Goal: Navigation & Orientation: Find specific page/section

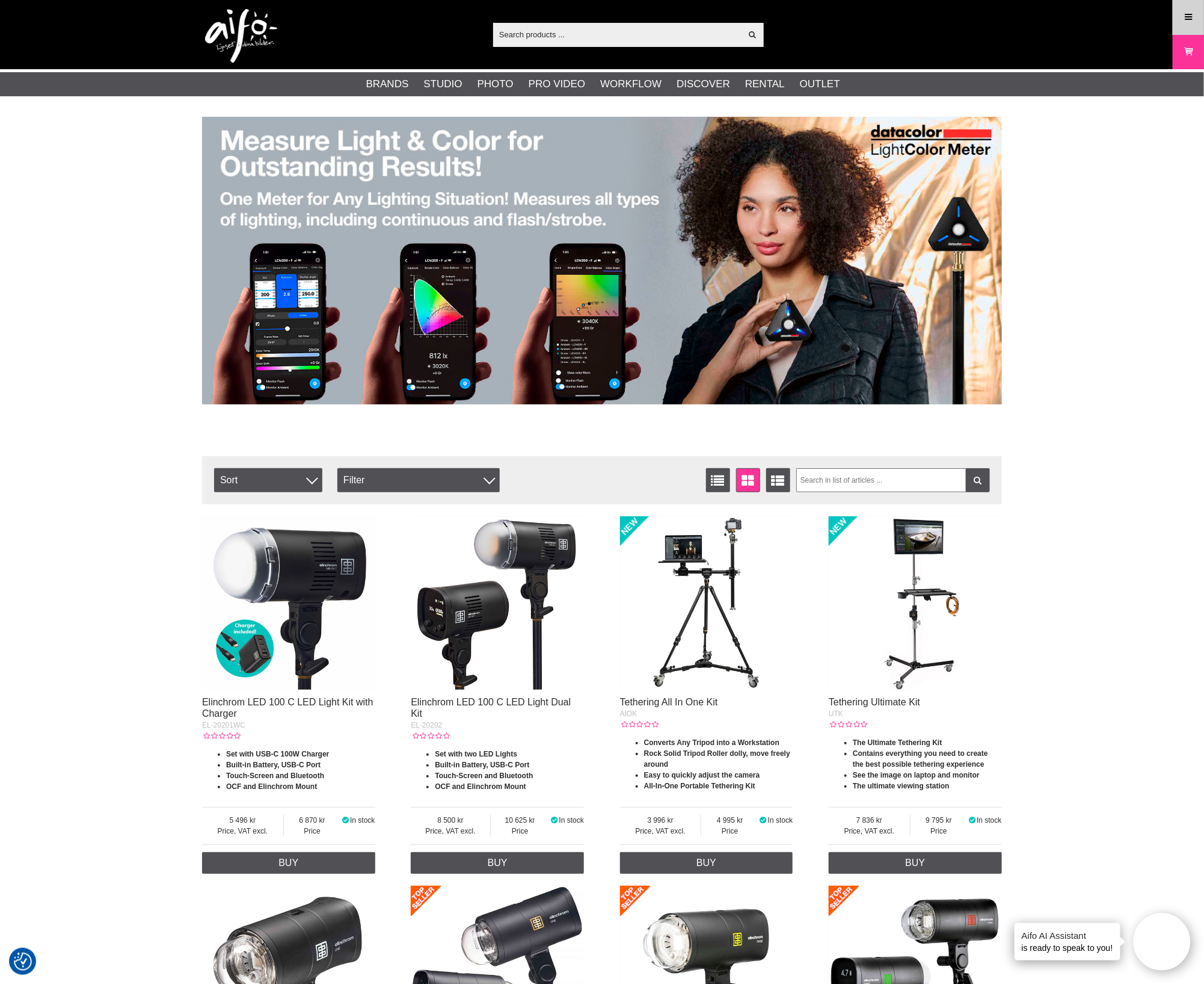
click at [1188, 16] on icon at bounding box center [1188, 17] width 11 height 13
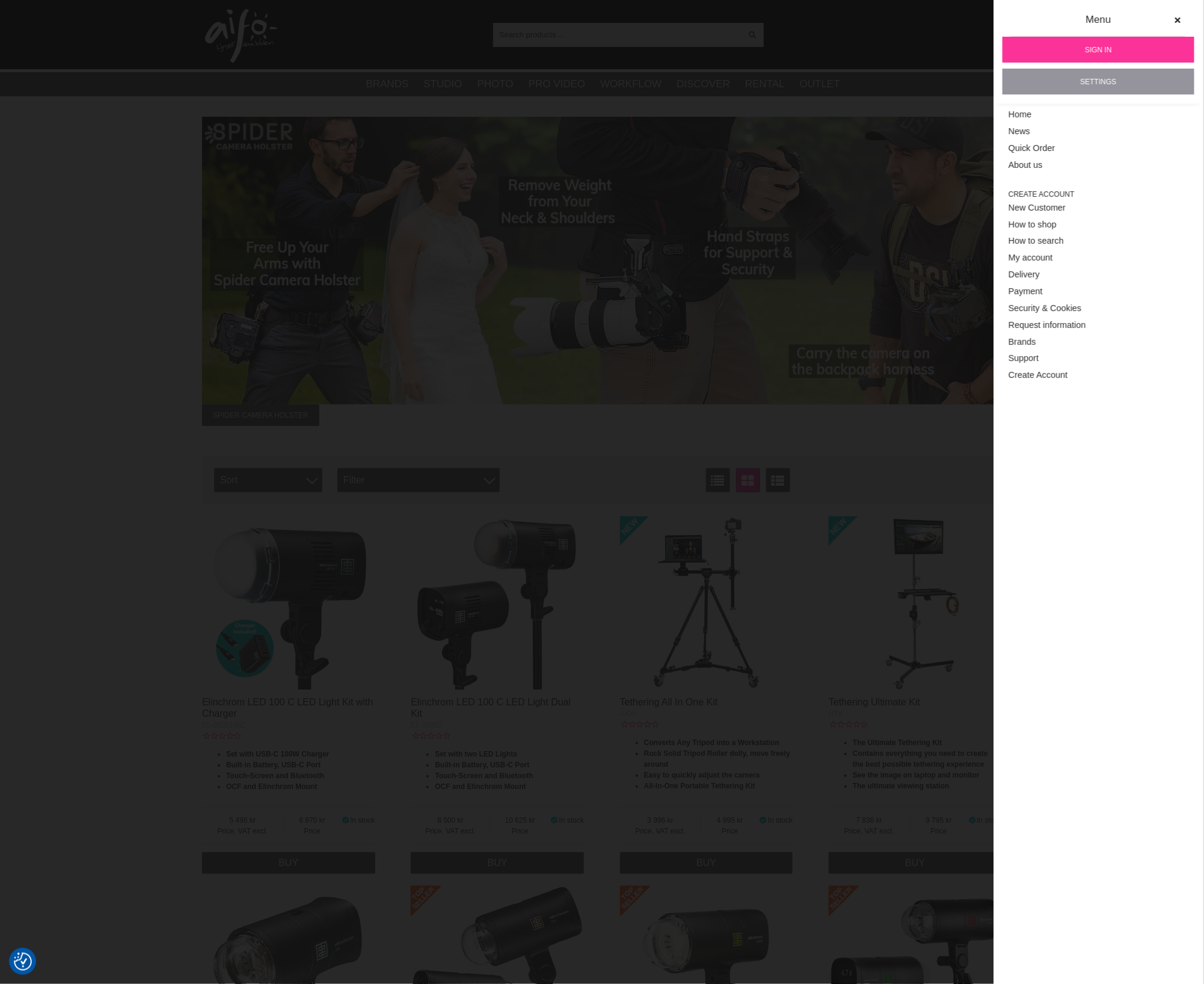
click at [1107, 77] on link "Settings" at bounding box center [1098, 81] width 191 height 26
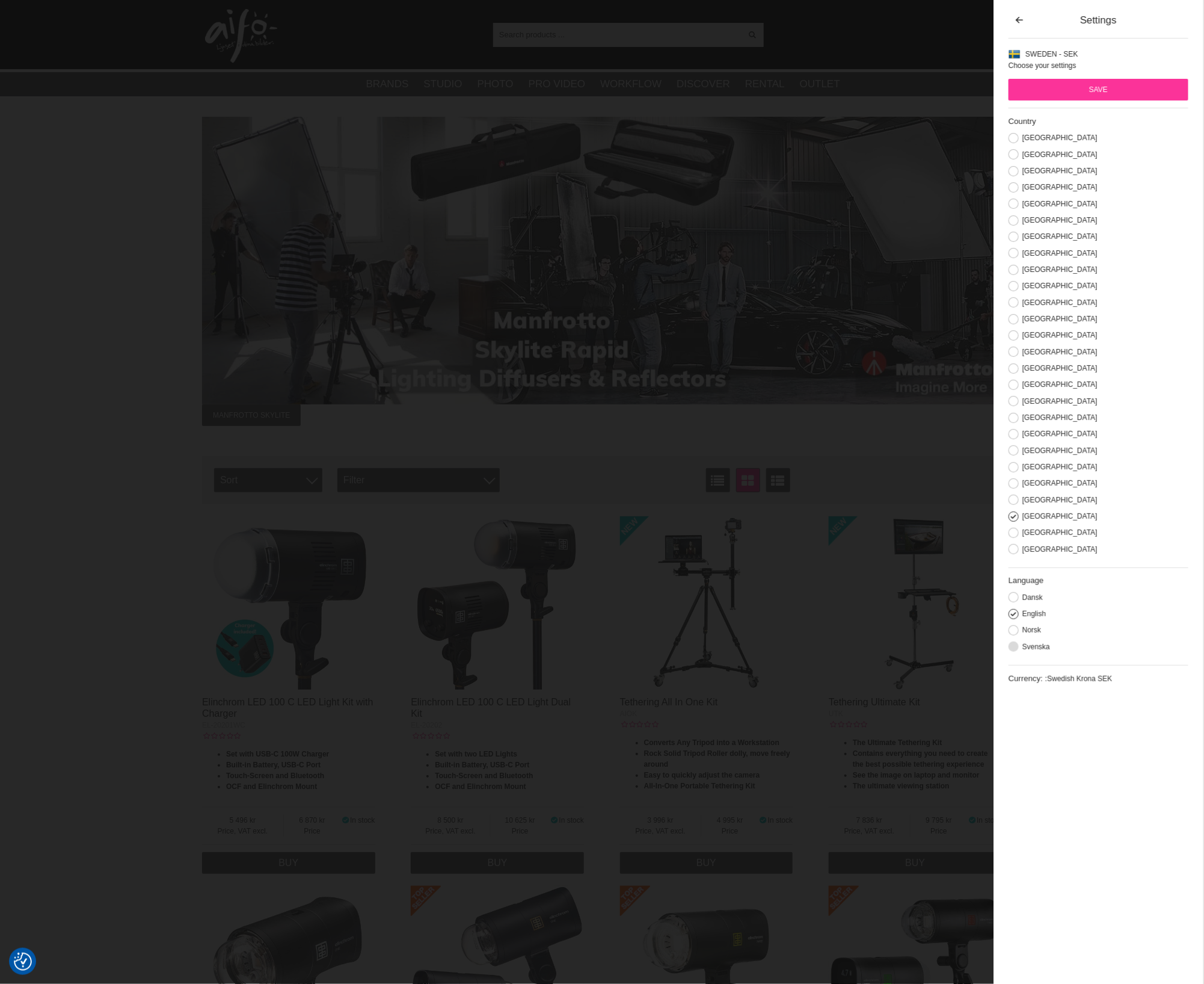
click at [1015, 652] on button at bounding box center [1014, 646] width 10 height 10
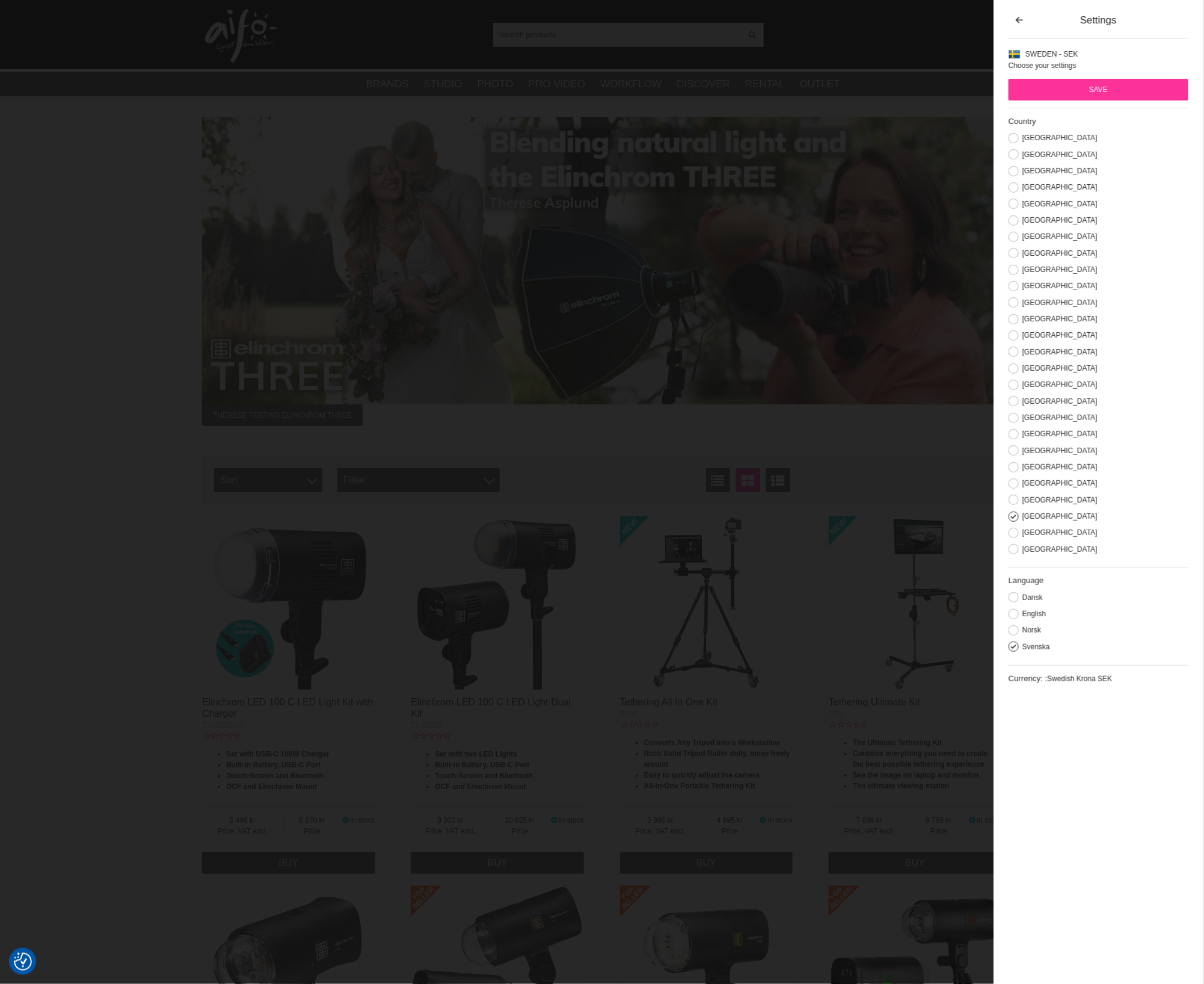
click at [1109, 86] on input "Save" at bounding box center [1098, 89] width 180 height 22
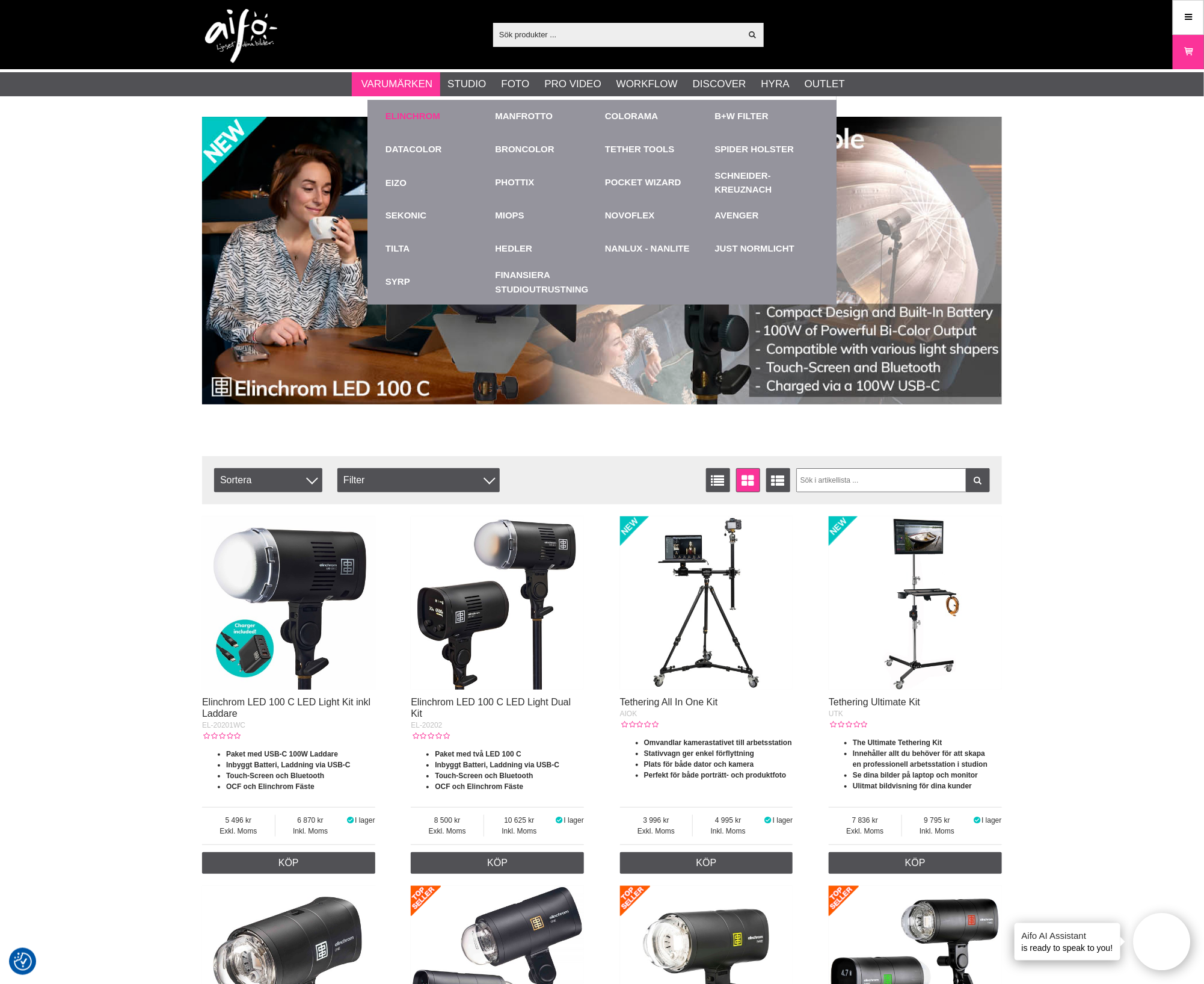
click at [403, 112] on link "Elinchrom" at bounding box center [413, 116] width 55 height 14
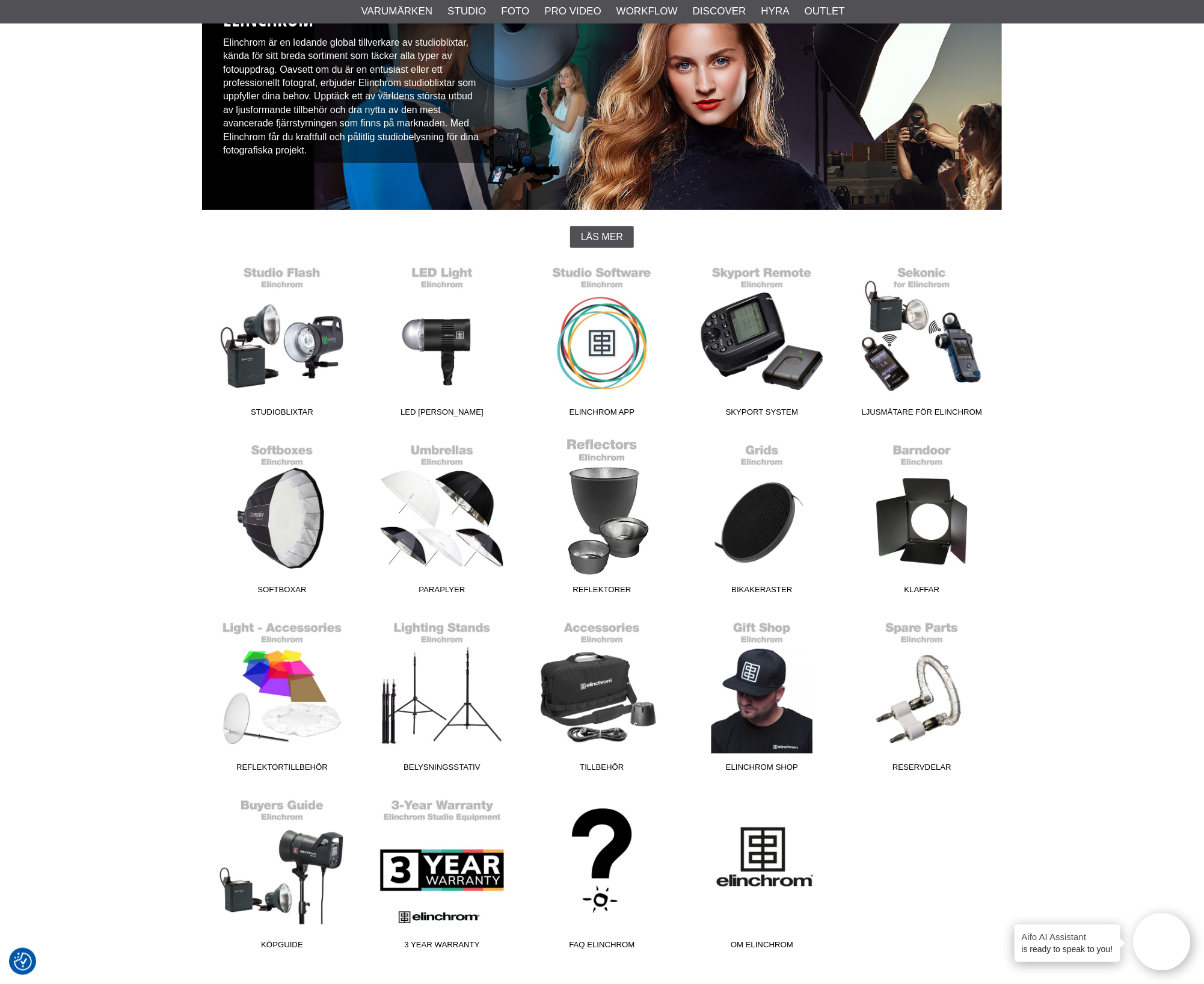
scroll to position [150, 0]
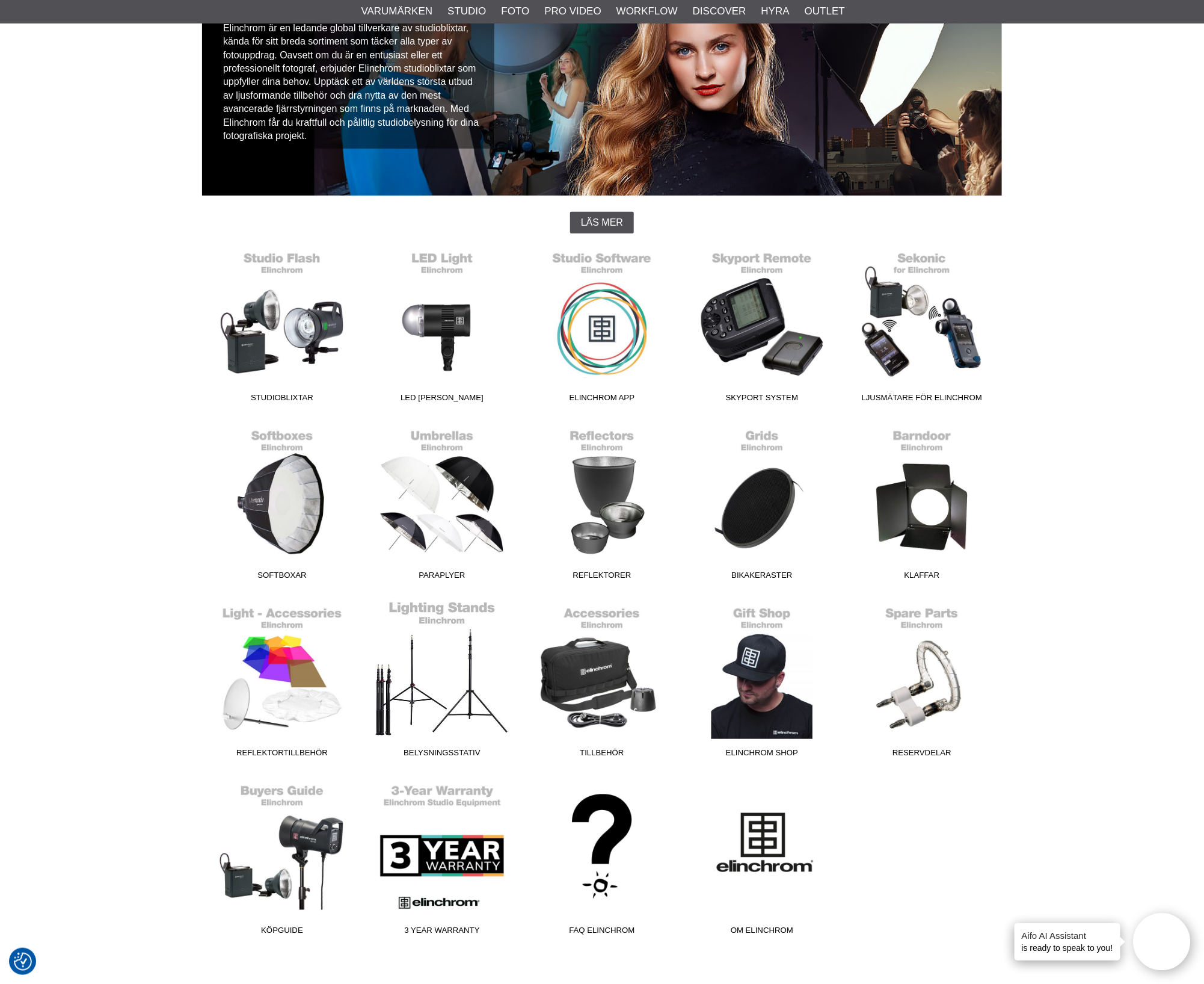
click at [450, 677] on link "Belysningsstativ" at bounding box center [441, 681] width 160 height 163
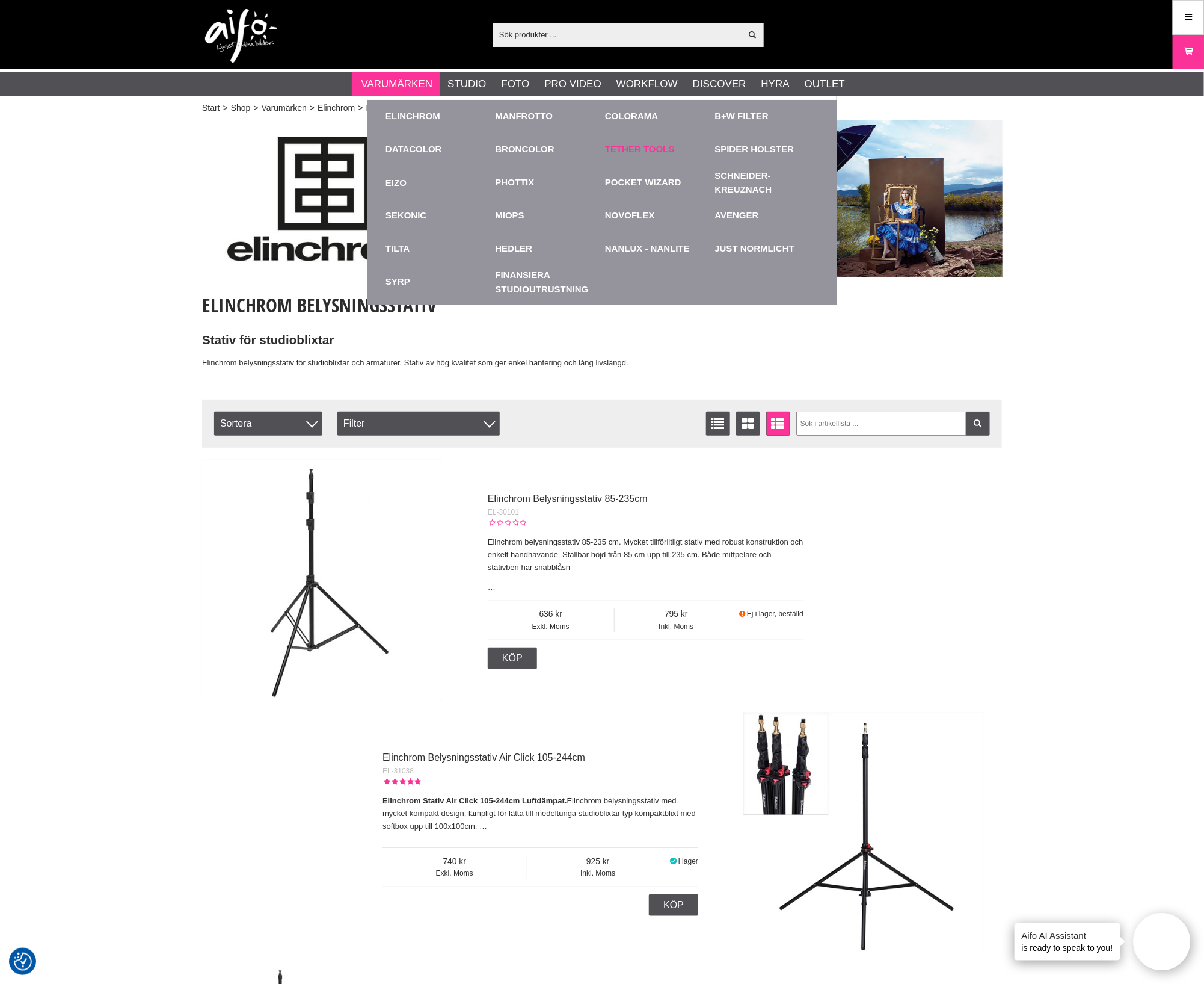
click at [615, 148] on link "Tether Tools" at bounding box center [640, 150] width 69 height 14
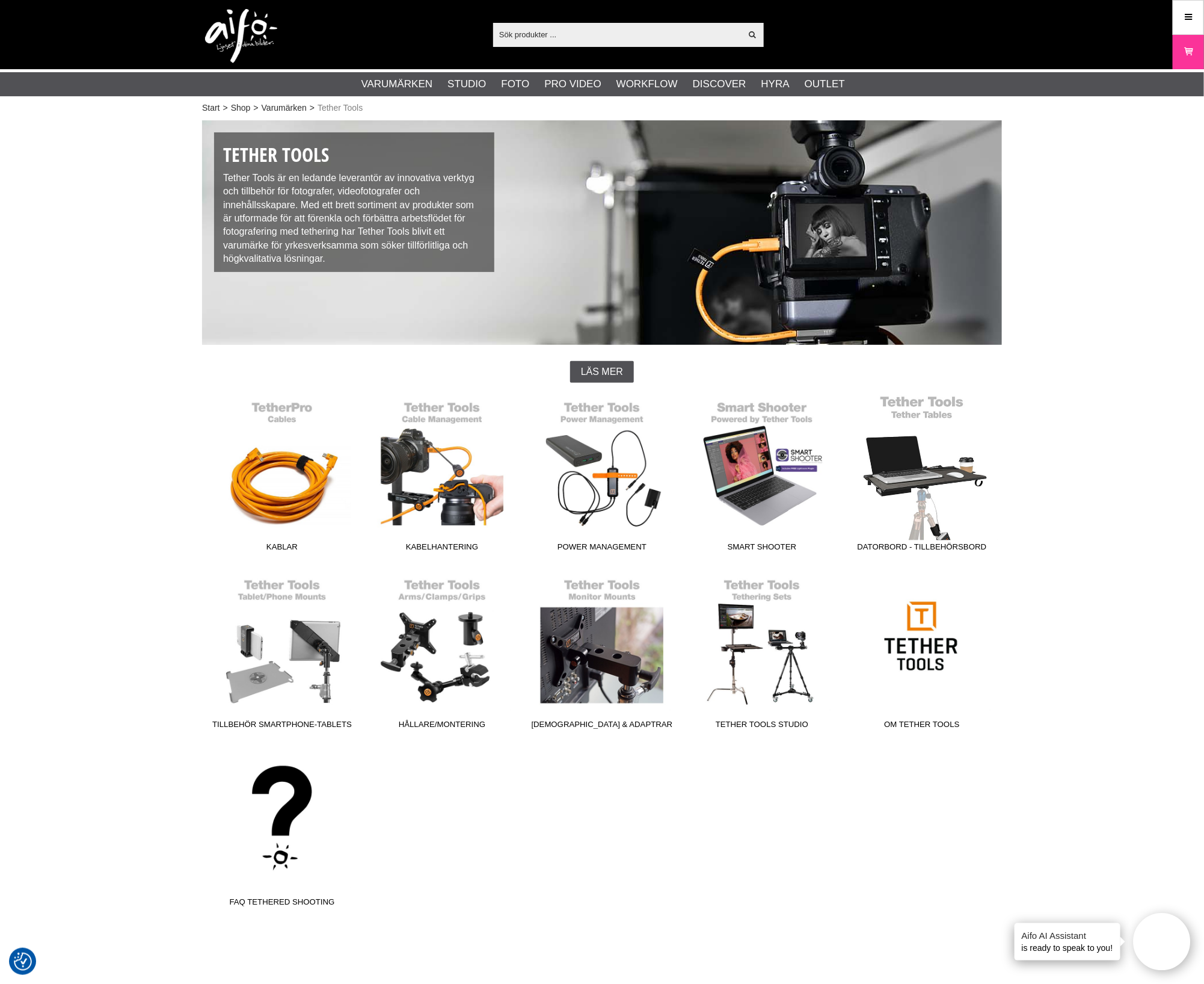
click at [917, 470] on link "Datorbord - Tillbehörsbord" at bounding box center [921, 476] width 160 height 163
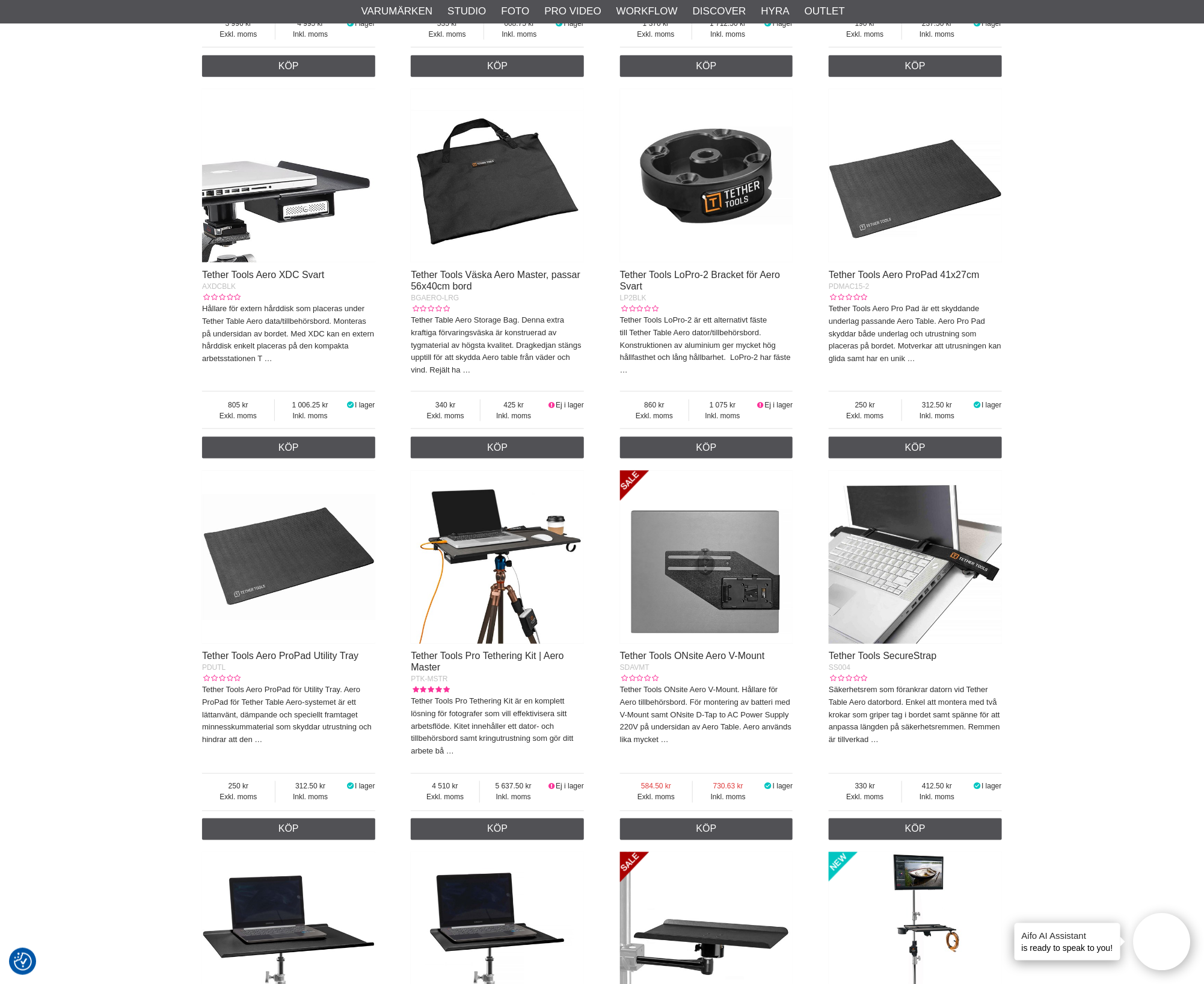
scroll to position [601, 0]
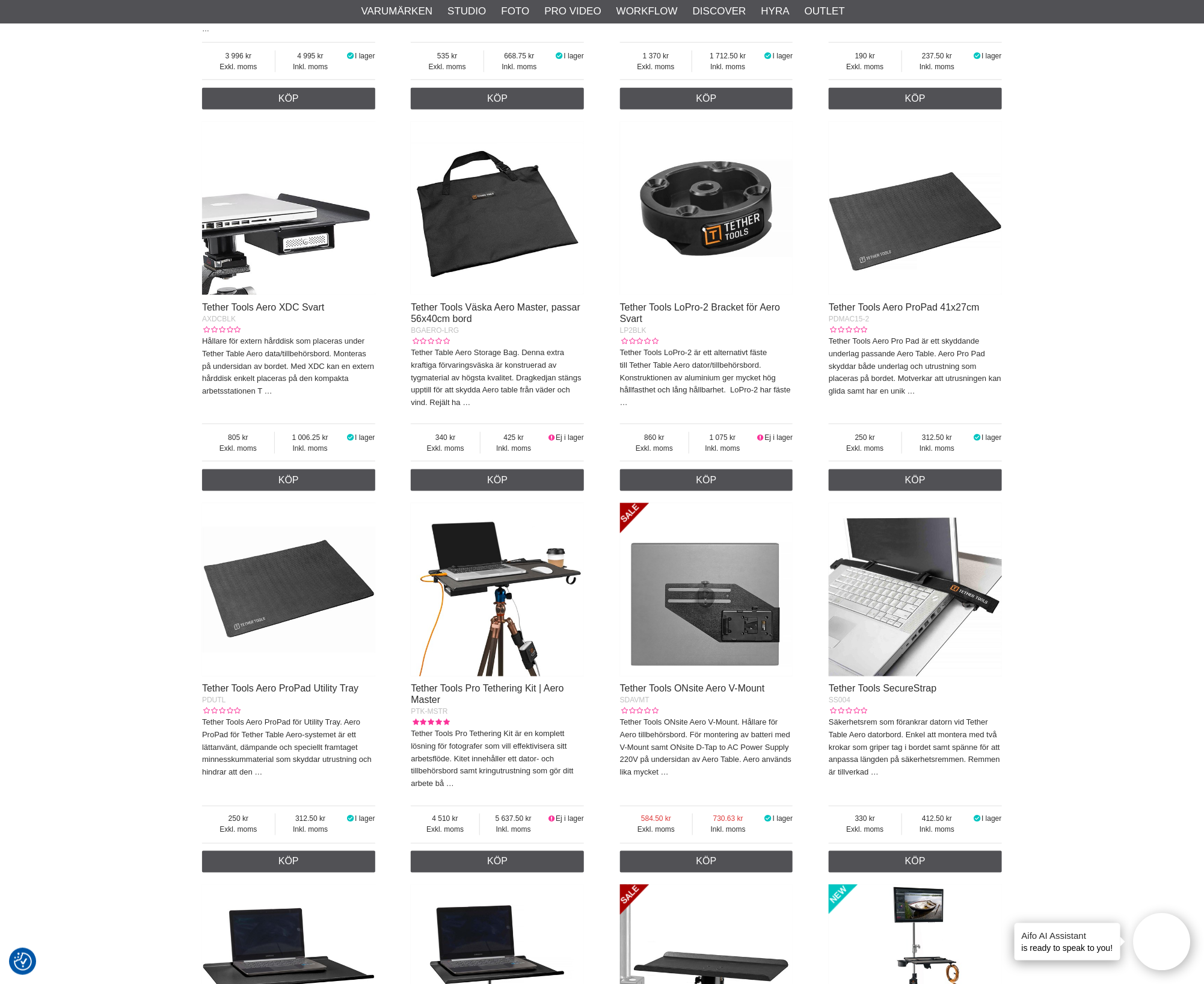
click at [1135, 515] on div "Start > Shop > Varumärken > Tether Tools > Datorbord - Tillbehörsbord Tether To…" at bounding box center [602, 551] width 1204 height 2070
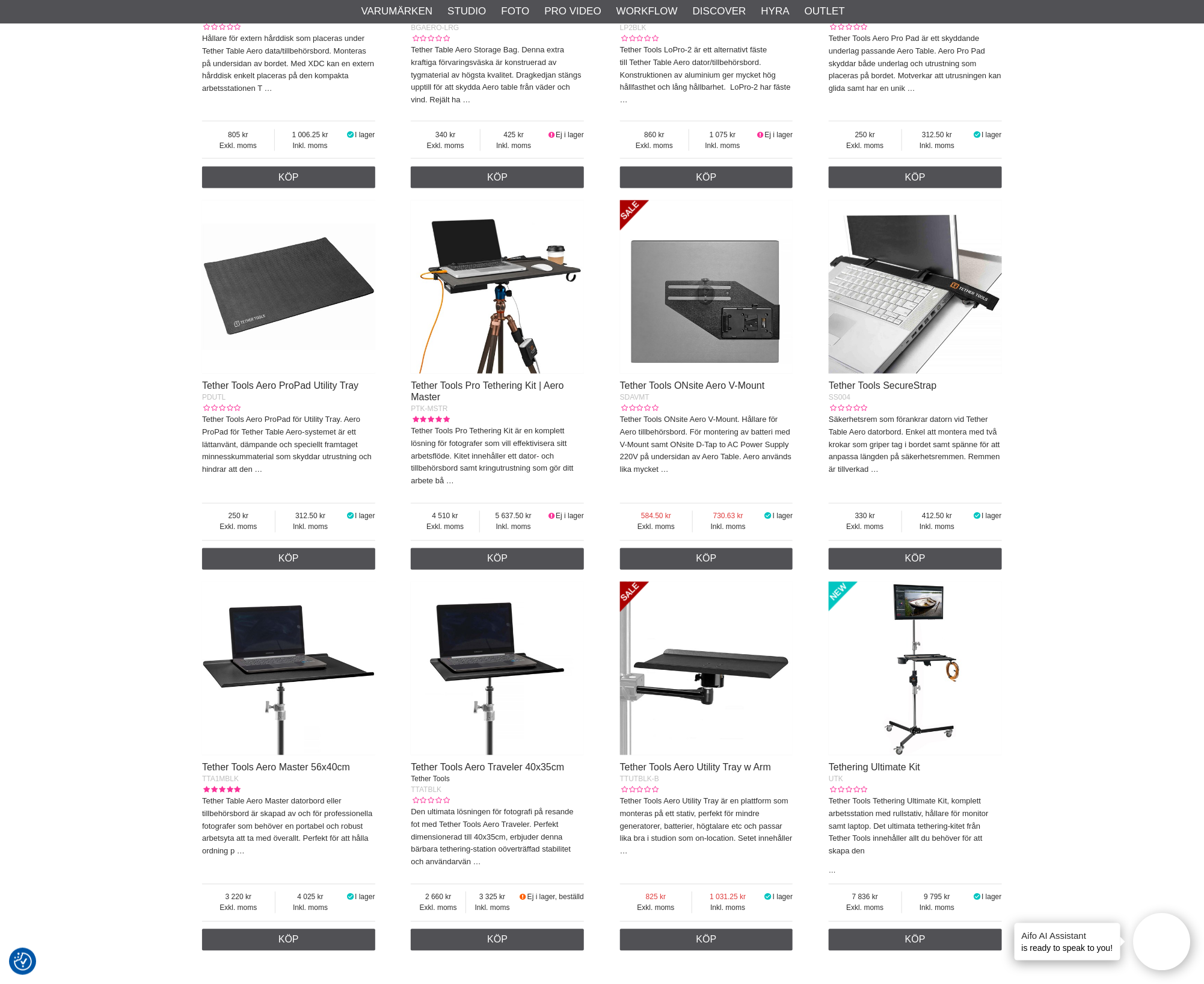
scroll to position [902, 0]
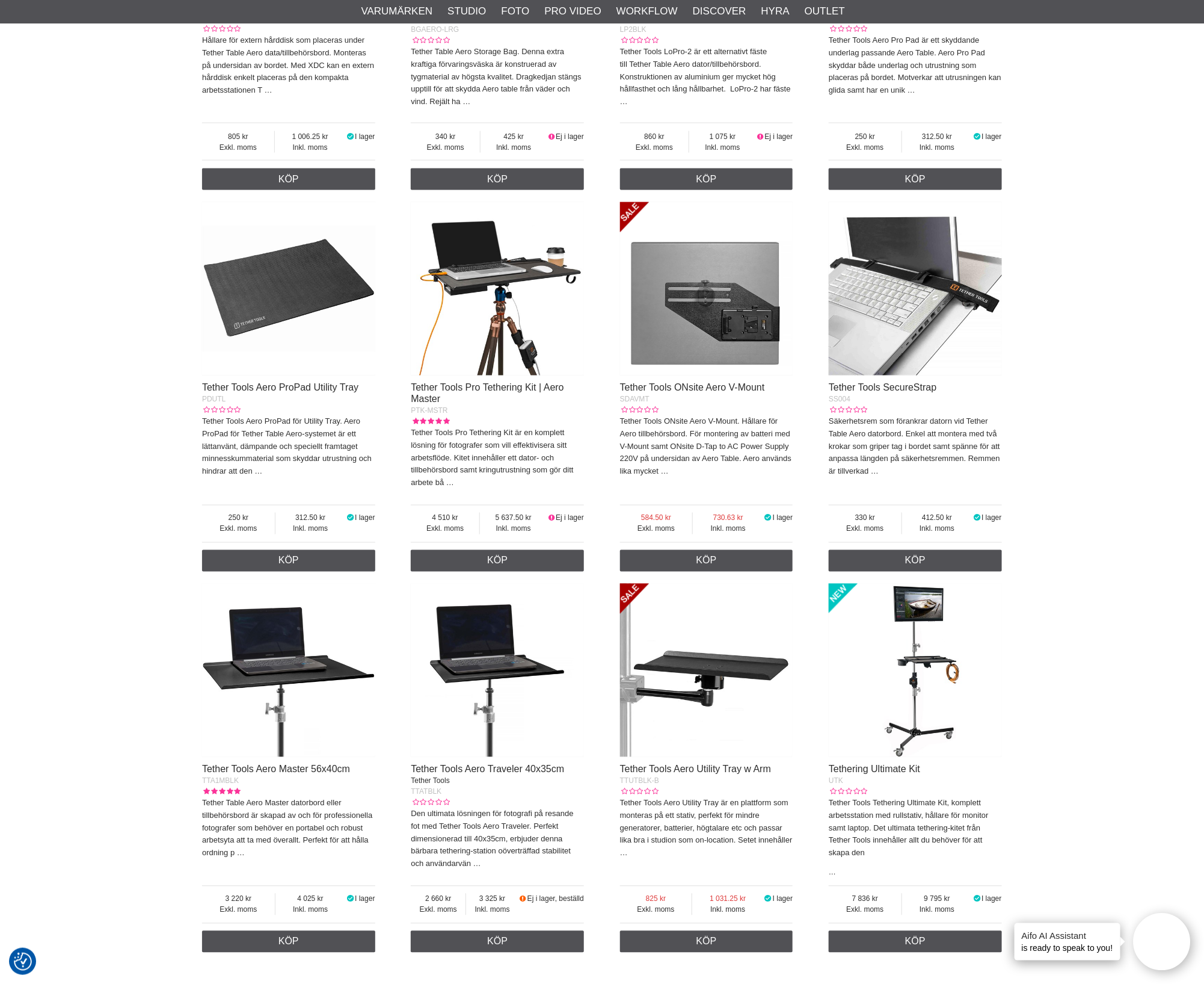
click at [1057, 502] on div "Start > Shop > Varumärken > Tether Tools > Datorbord - Tillbehörsbord Tether To…" at bounding box center [602, 250] width 1204 height 2070
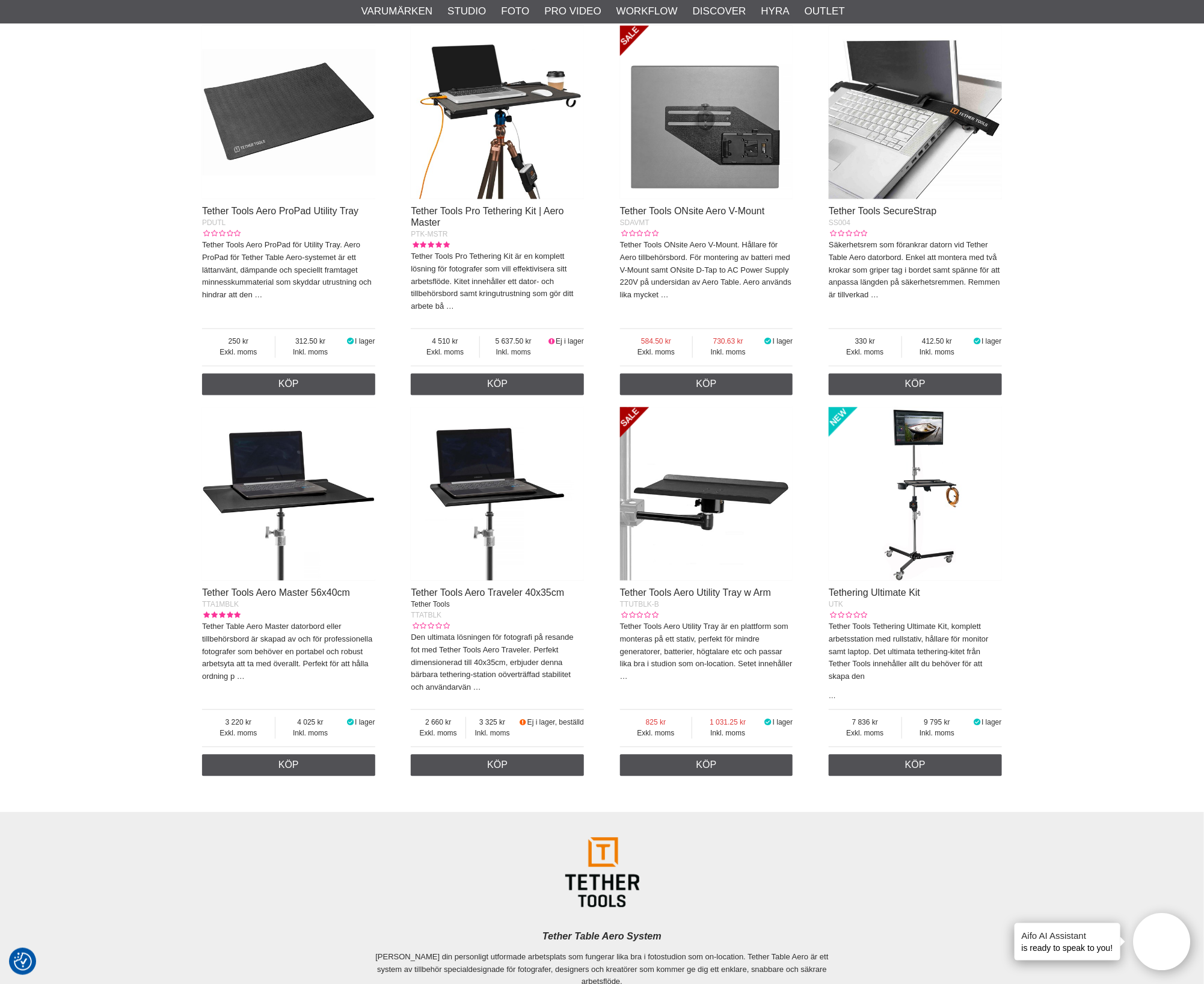
scroll to position [1127, 0]
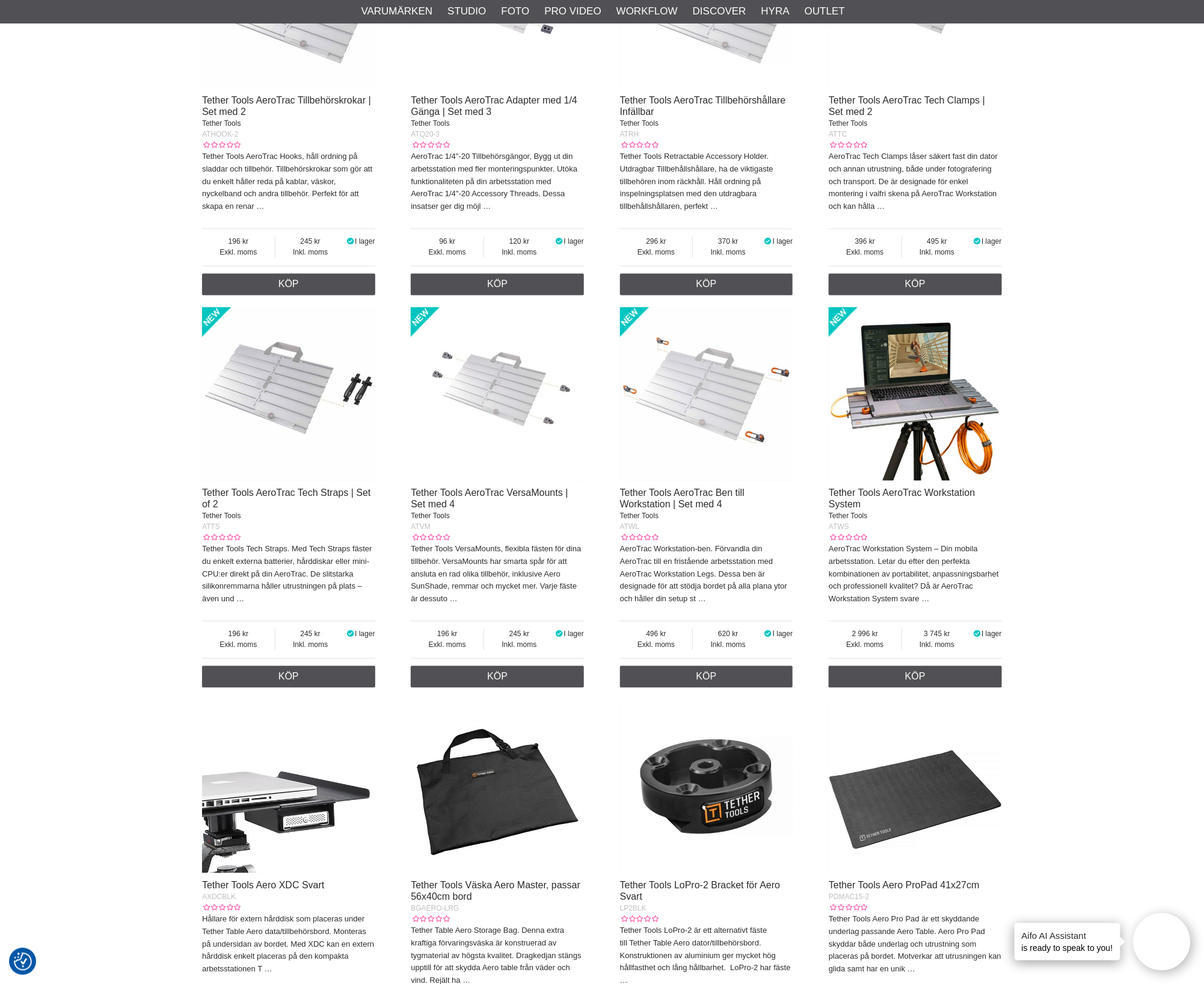
scroll to position [1202, 0]
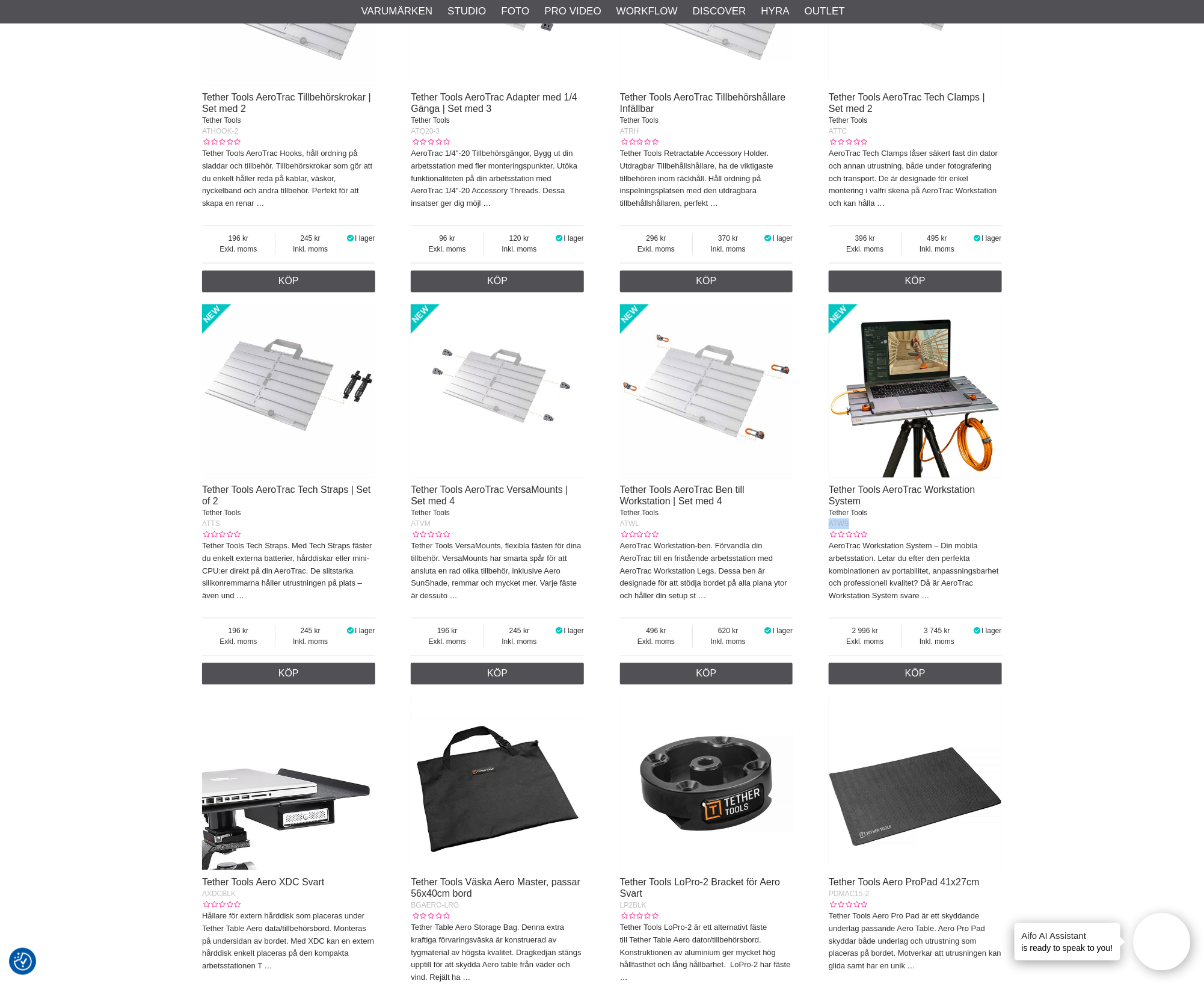
drag, startPoint x: 880, startPoint y: 540, endPoint x: 826, endPoint y: 540, distance: 54.0
click at [826, 540] on div "Tethering All In One Kit AIOK Tether Tools All-In-One-Kit, mobil arbetstation f…" at bounding box center [602, 484] width 800 height 2702
copy span "ATWS"
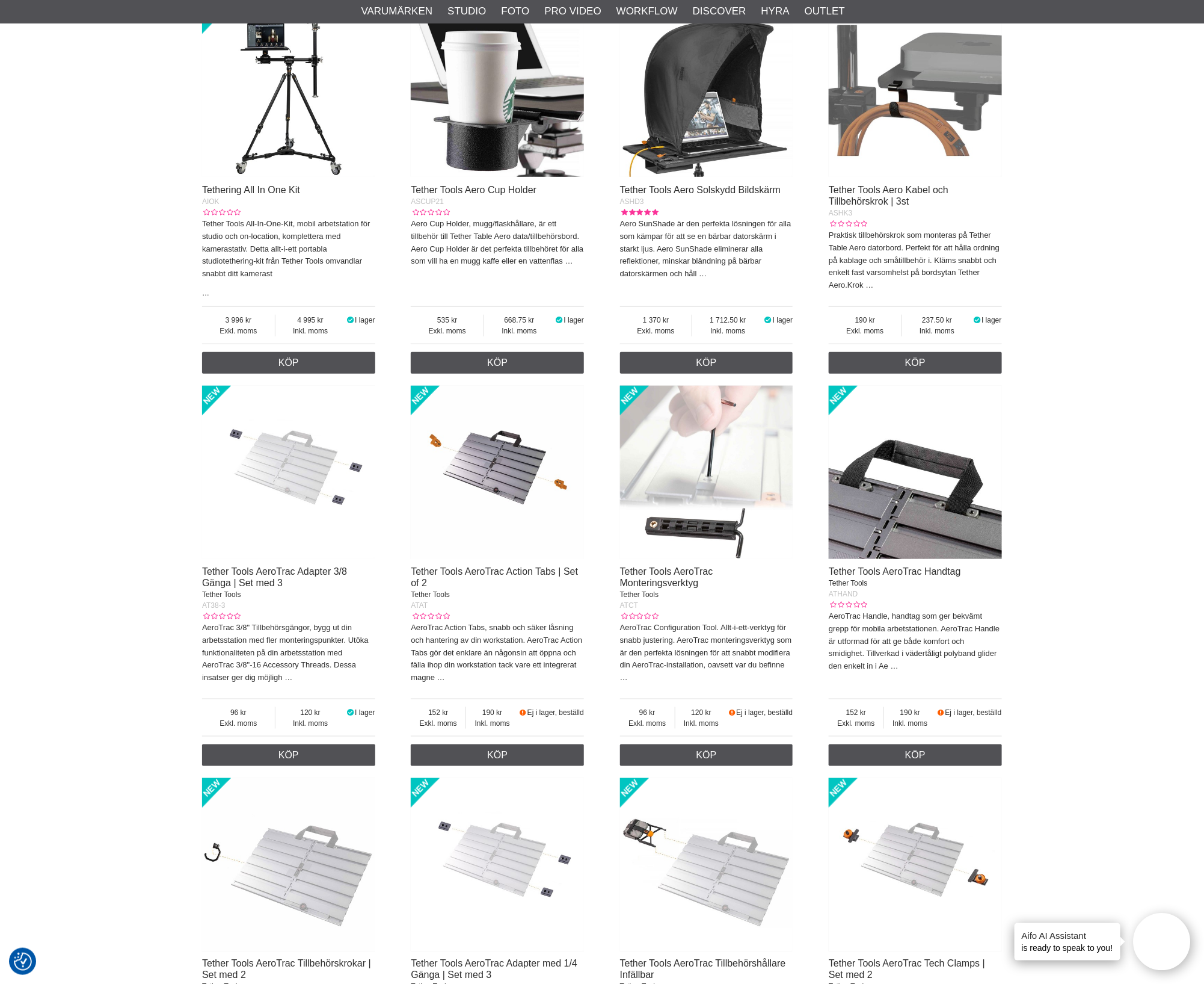
scroll to position [0, 0]
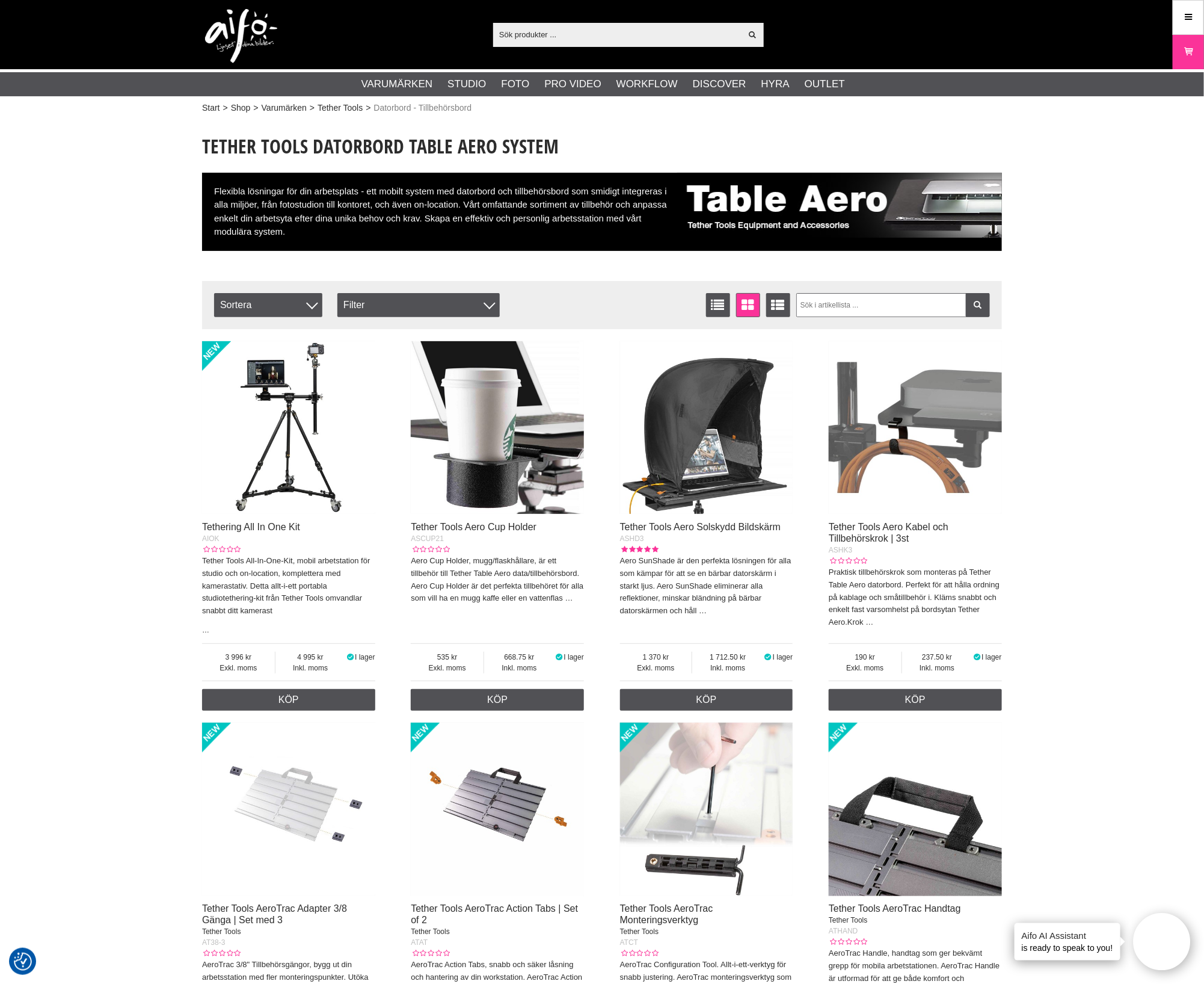
click at [254, 42] on img at bounding box center [241, 36] width 72 height 55
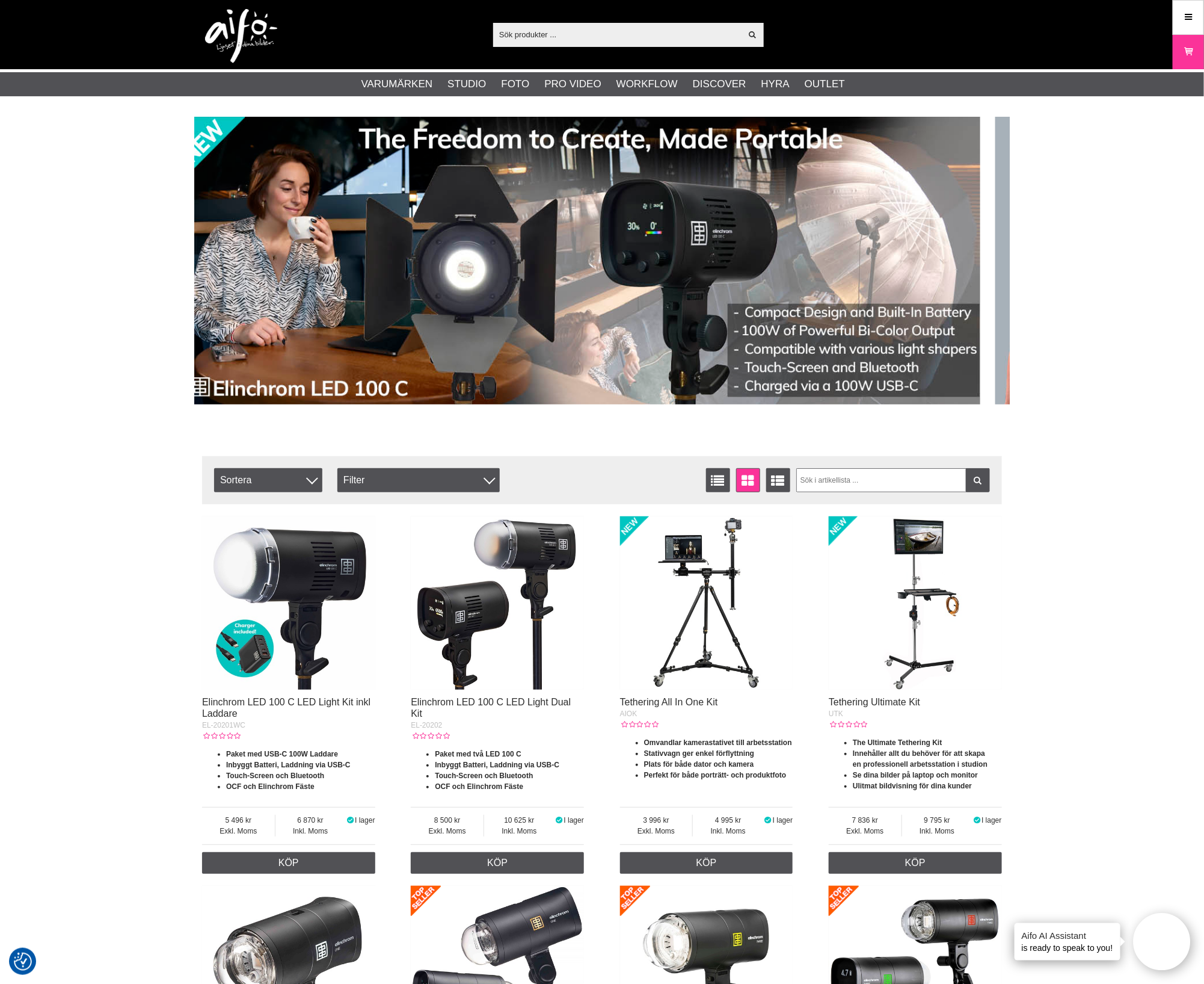
drag, startPoint x: 827, startPoint y: 254, endPoint x: 0, endPoint y: 260, distance: 827.0
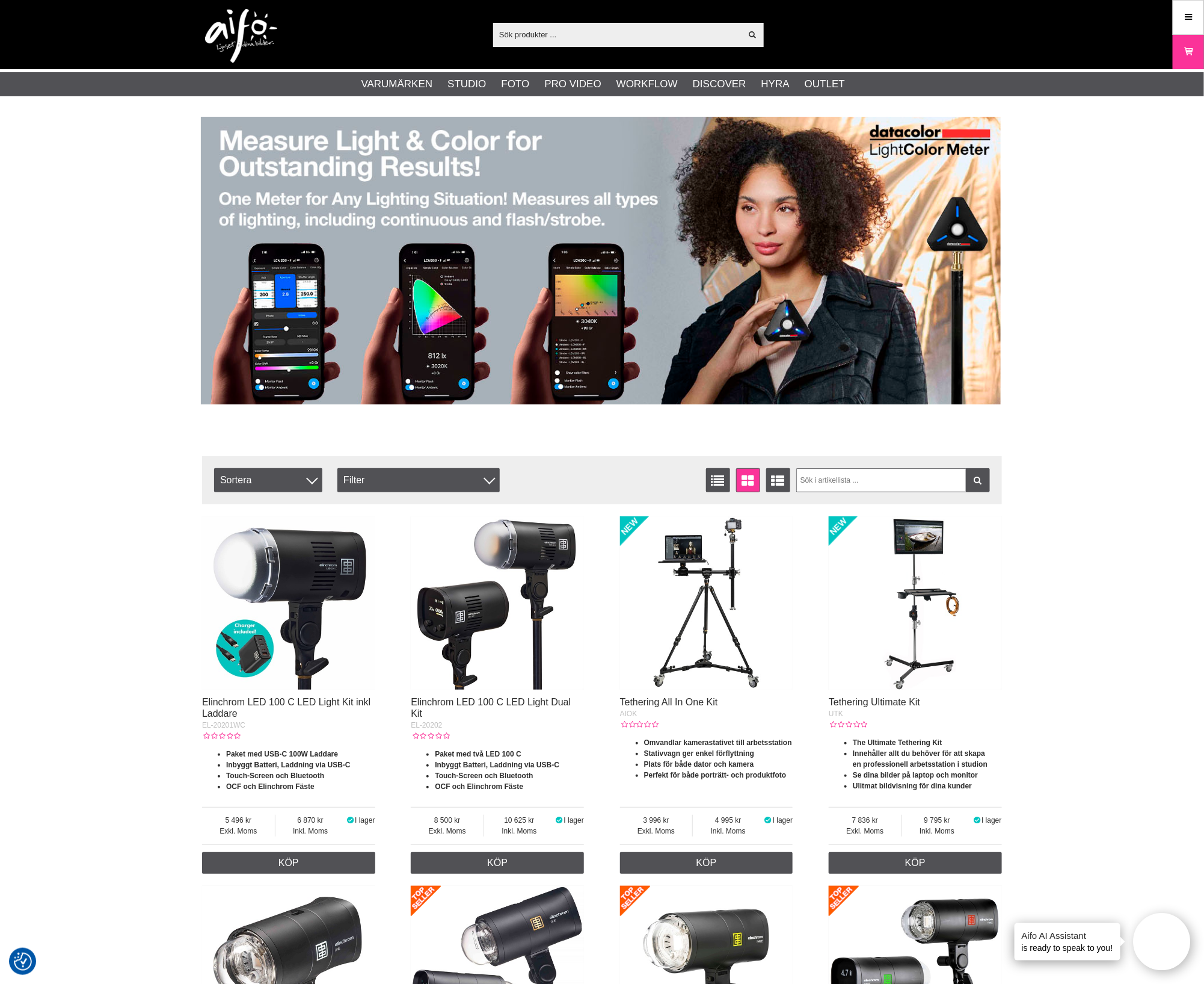
drag, startPoint x: 688, startPoint y: 245, endPoint x: 87, endPoint y: 259, distance: 601.2
drag, startPoint x: 803, startPoint y: 222, endPoint x: 62, endPoint y: 242, distance: 741.3
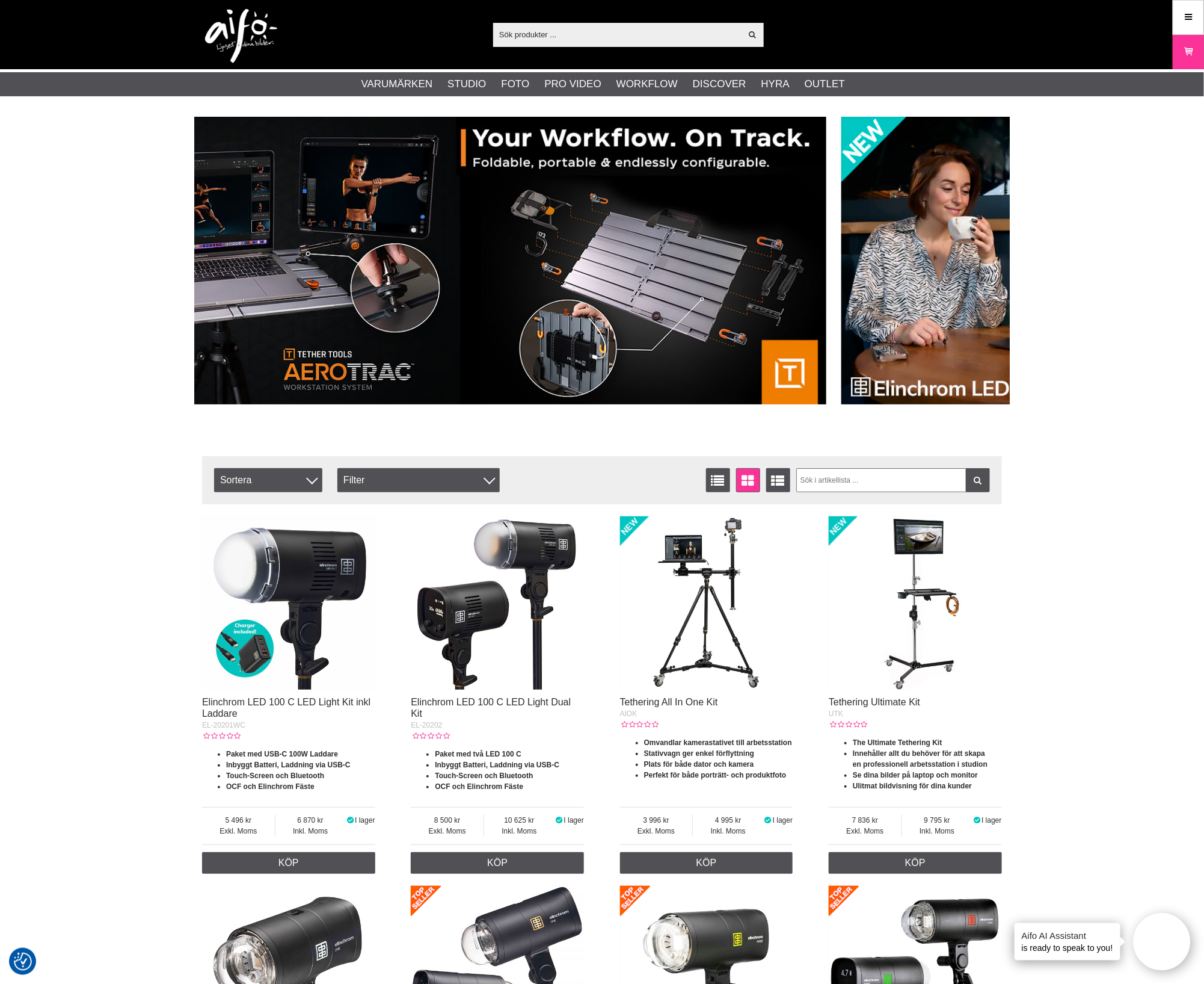
drag, startPoint x: 230, startPoint y: 332, endPoint x: 1034, endPoint y: 346, distance: 804.1
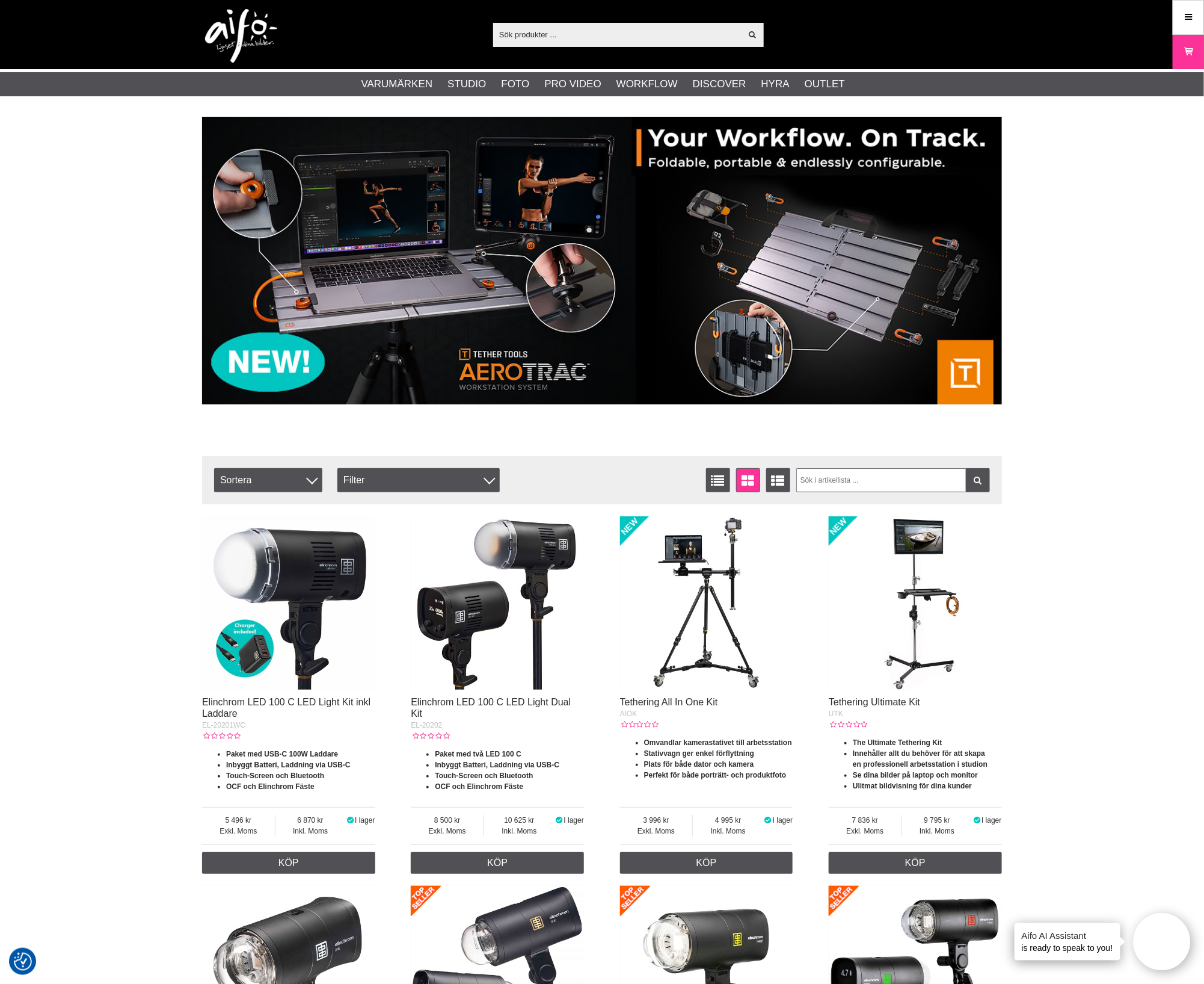
click at [512, 332] on img at bounding box center [602, 261] width 800 height 288
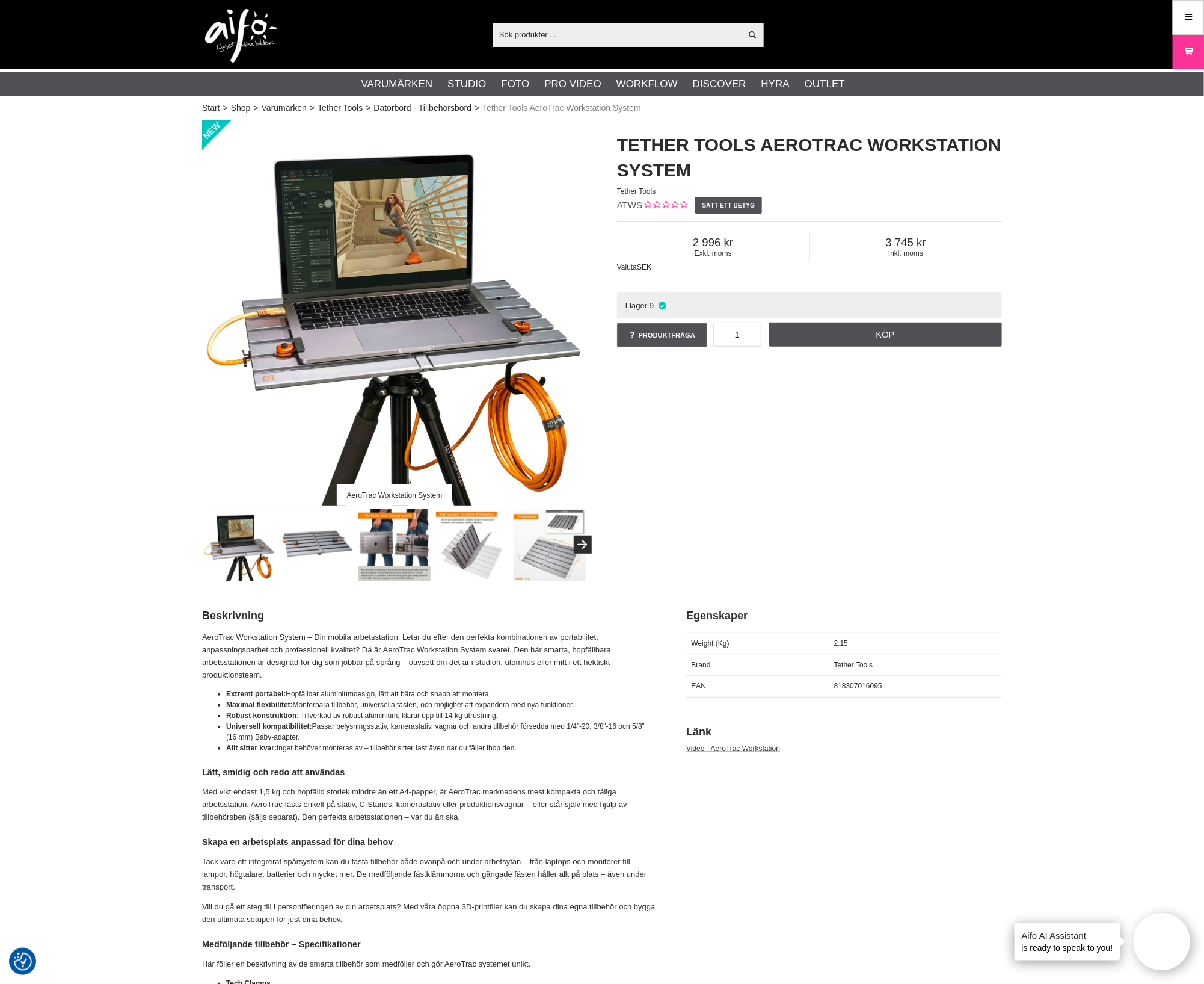
click at [244, 33] on img at bounding box center [241, 36] width 72 height 55
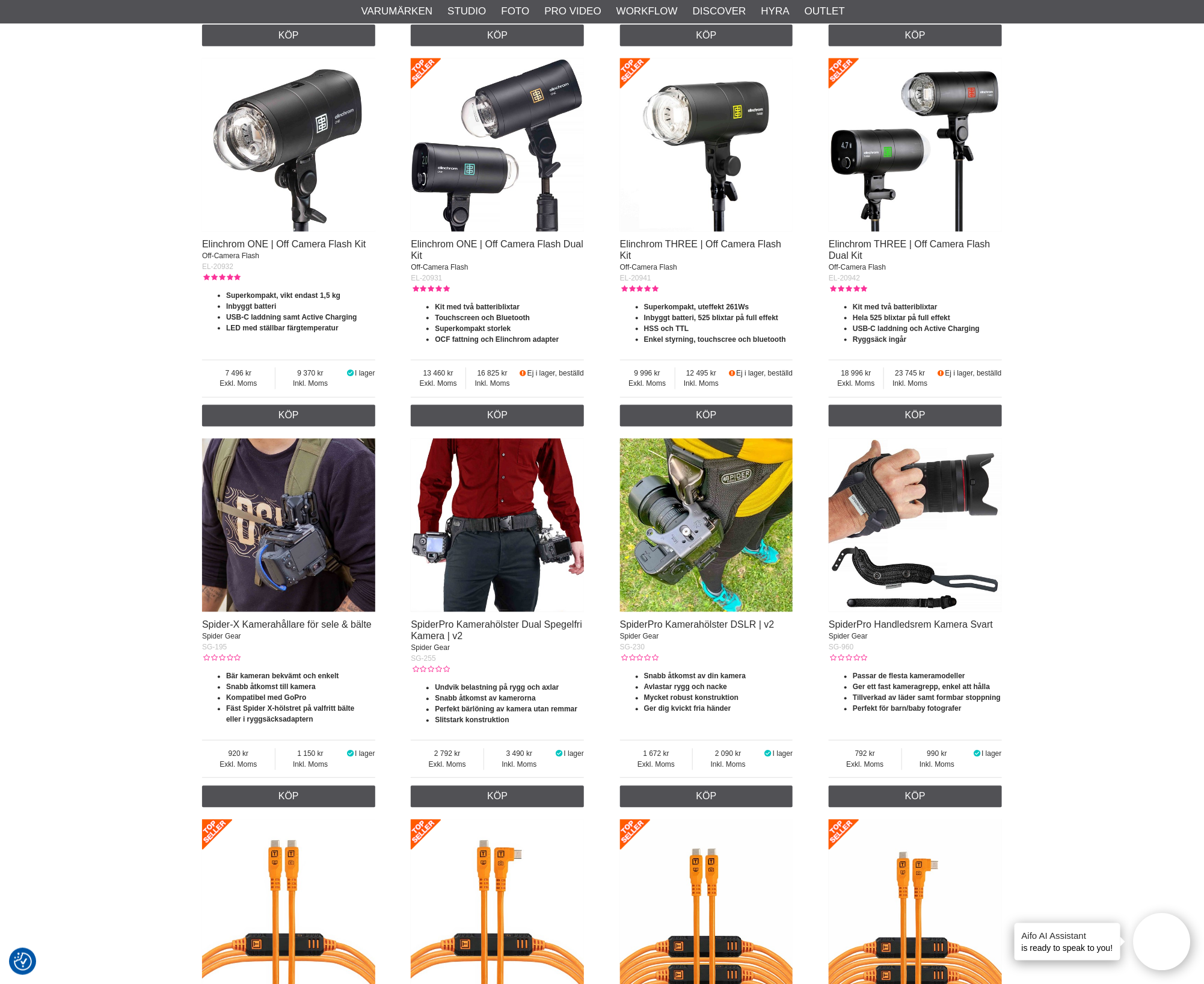
scroll to position [451, 0]
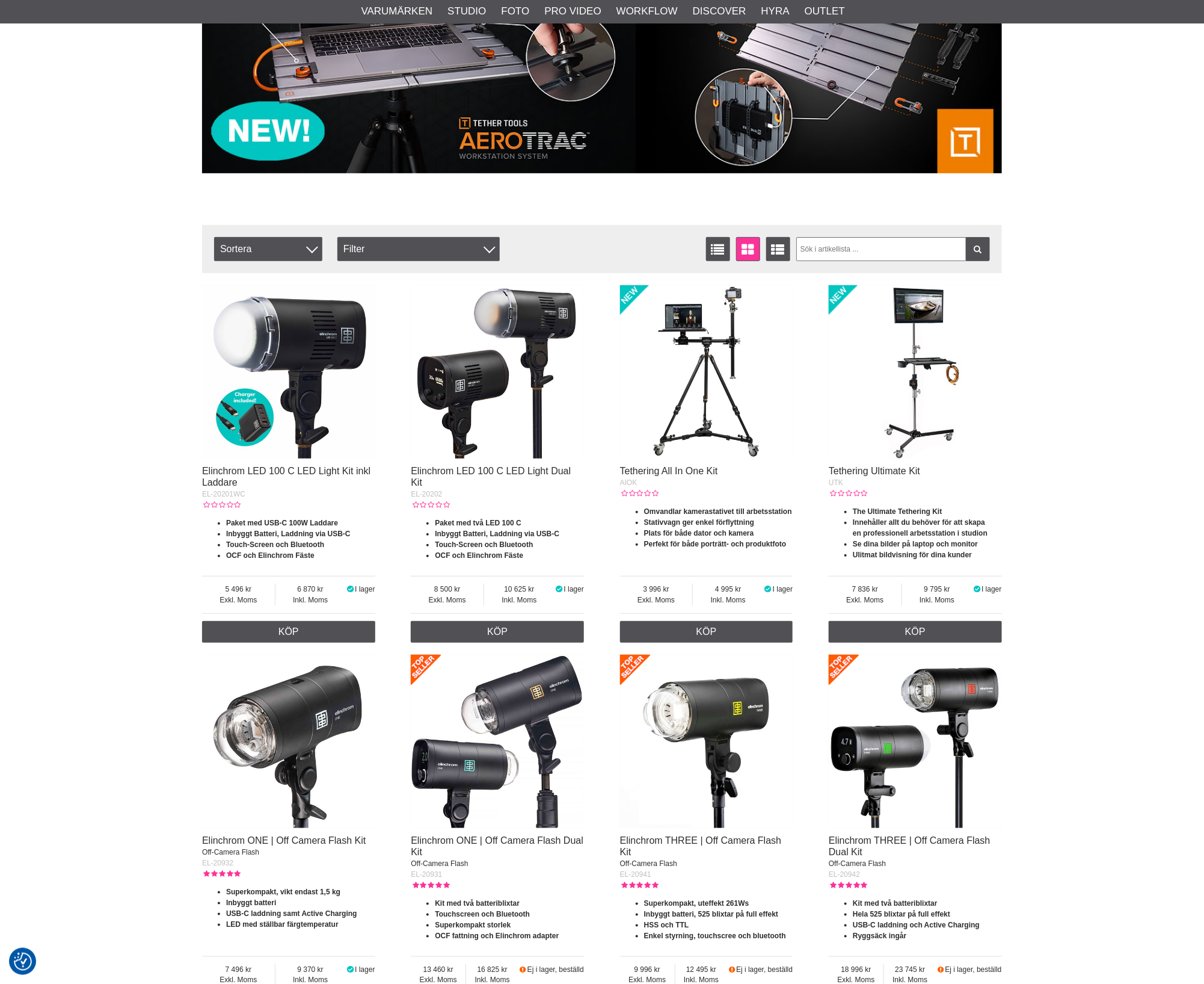
scroll to position [451, 0]
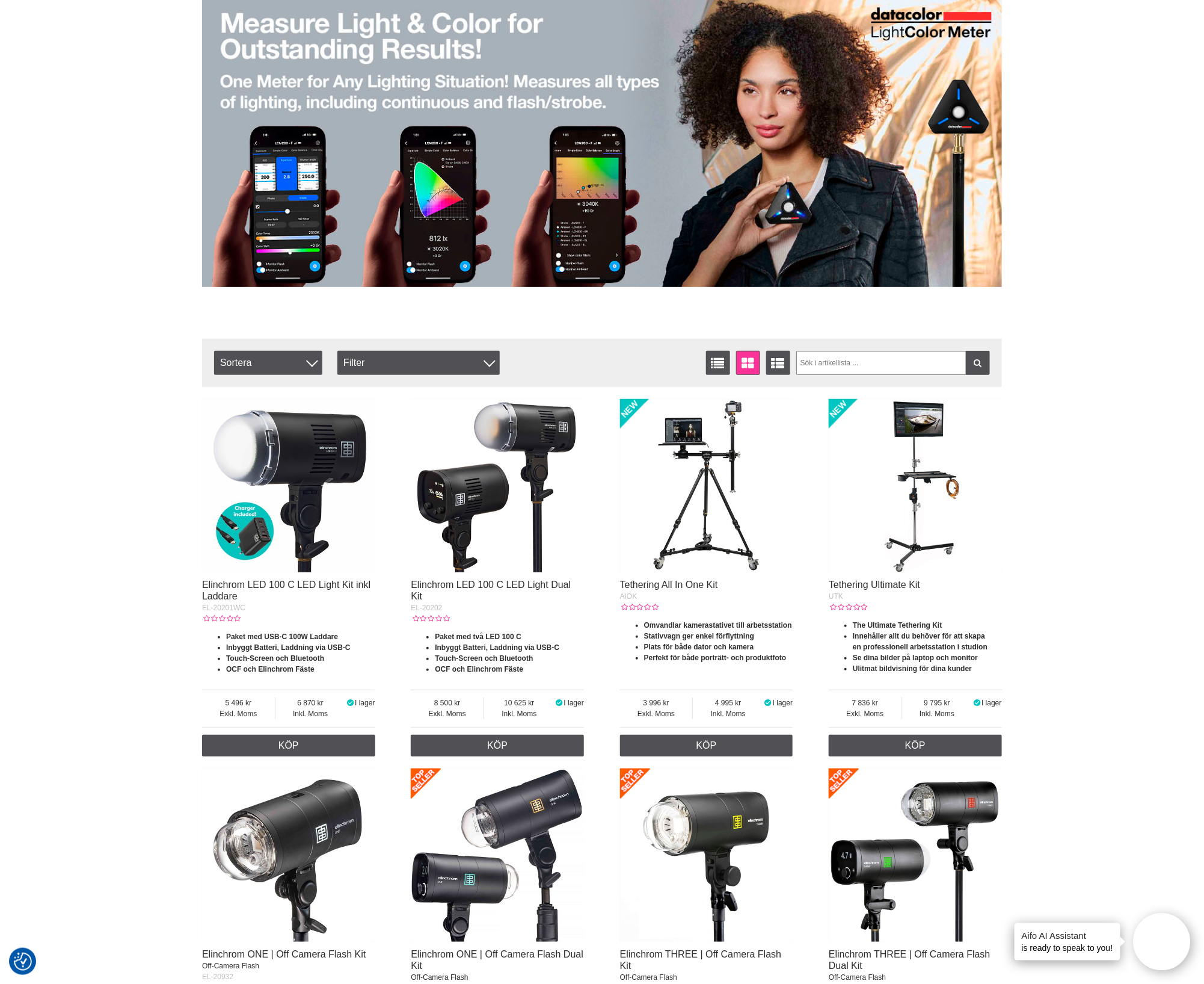
scroll to position [225, 0]
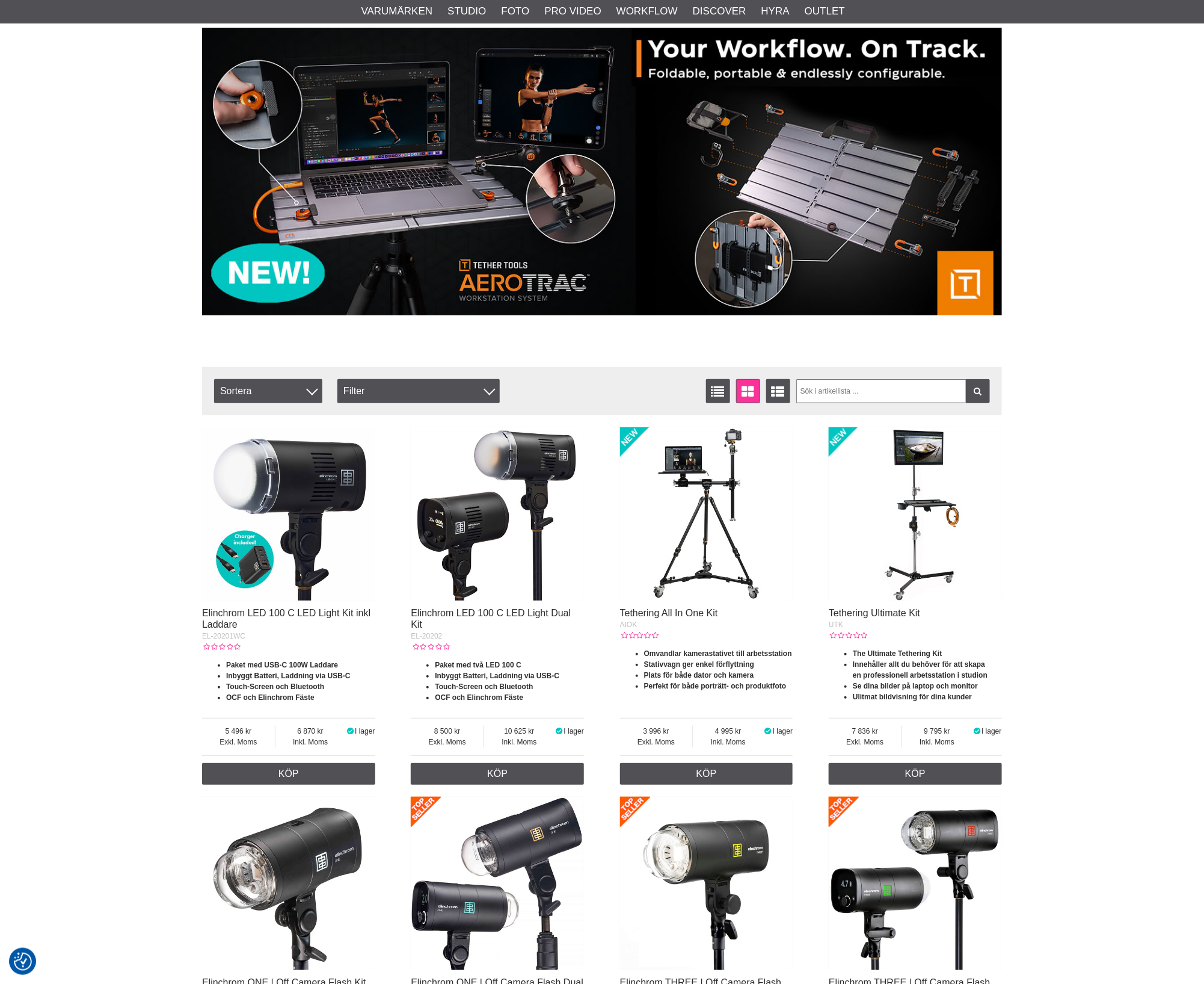
scroll to position [225, 0]
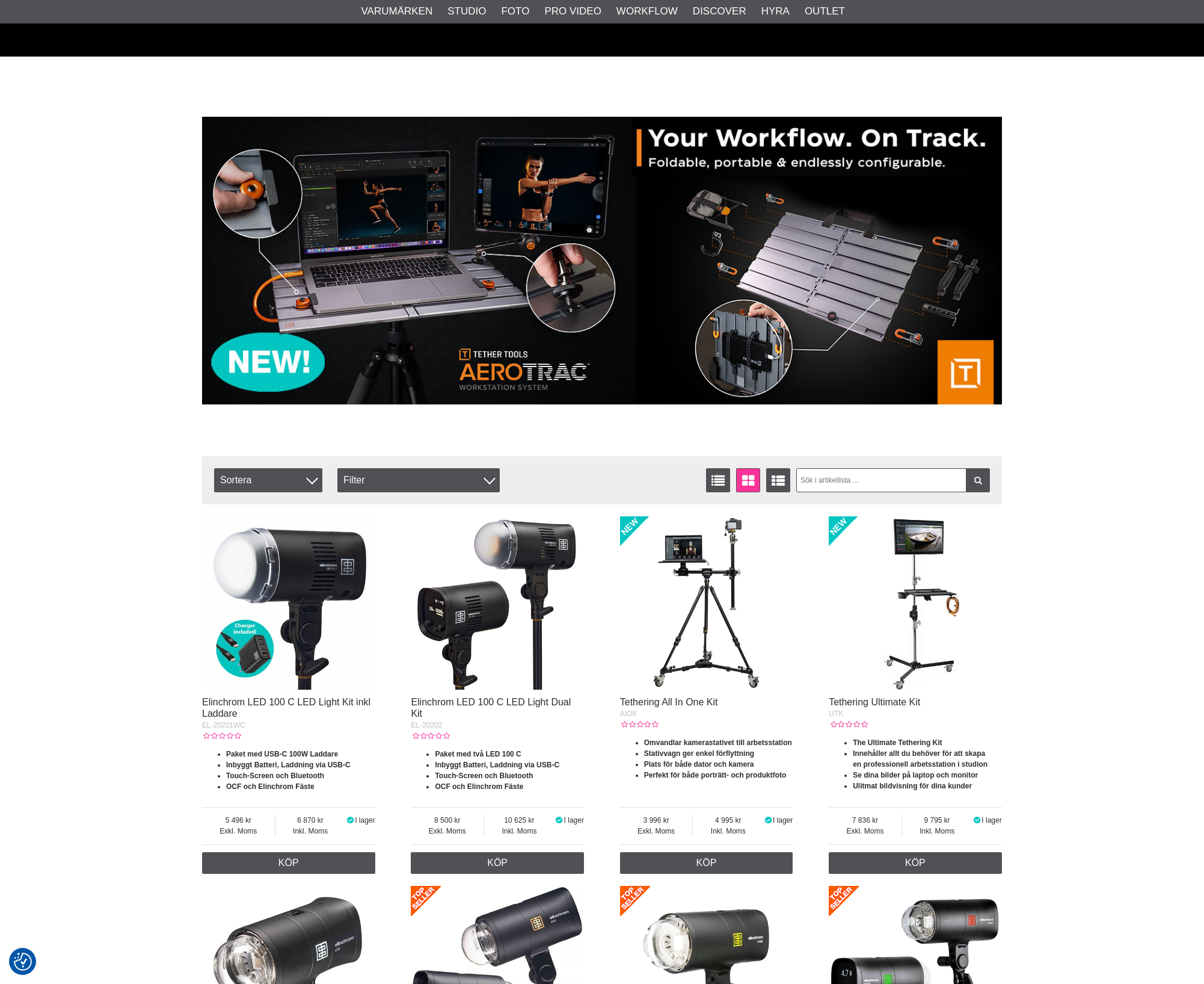
scroll to position [225, 0]
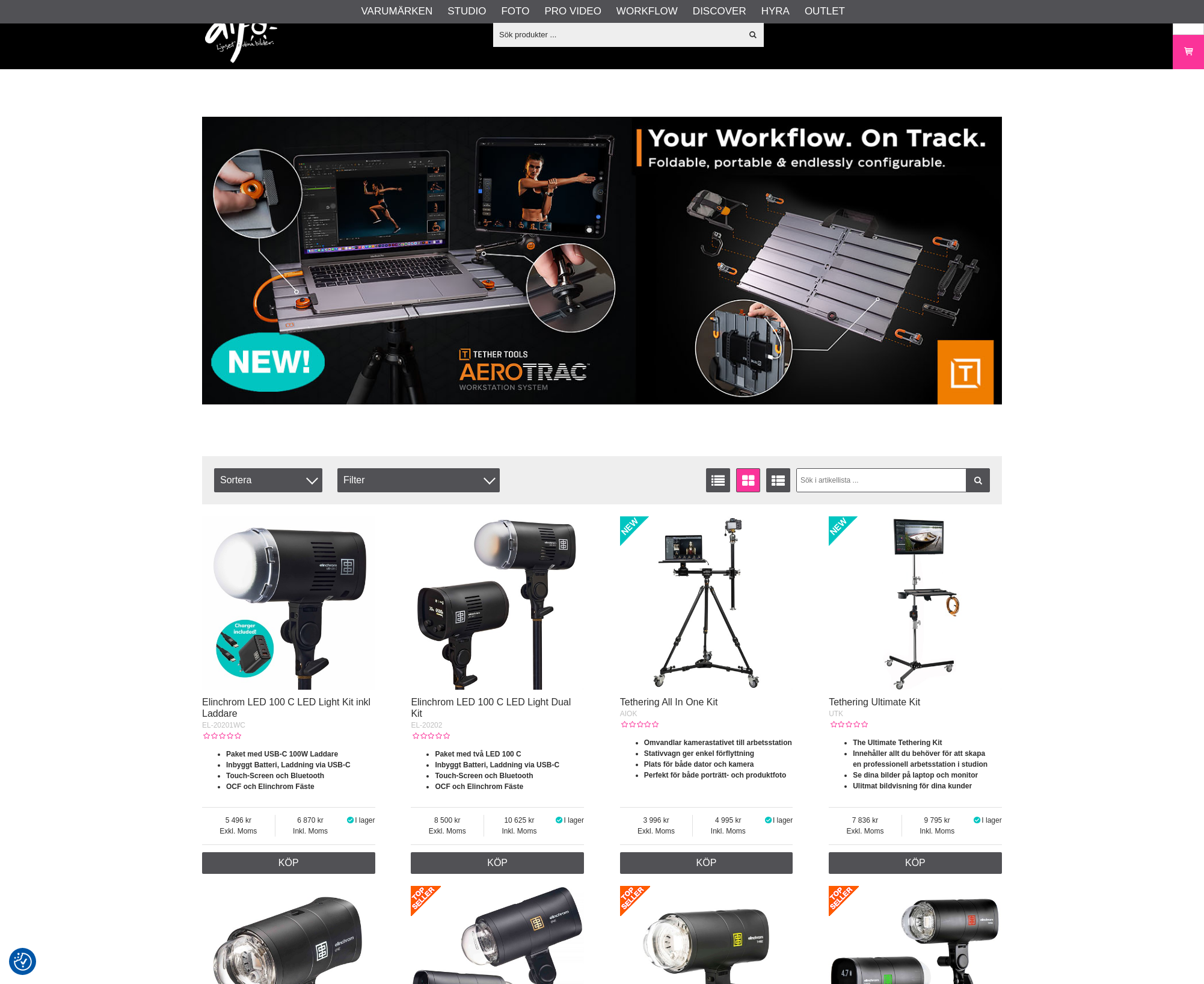
scroll to position [225, 0]
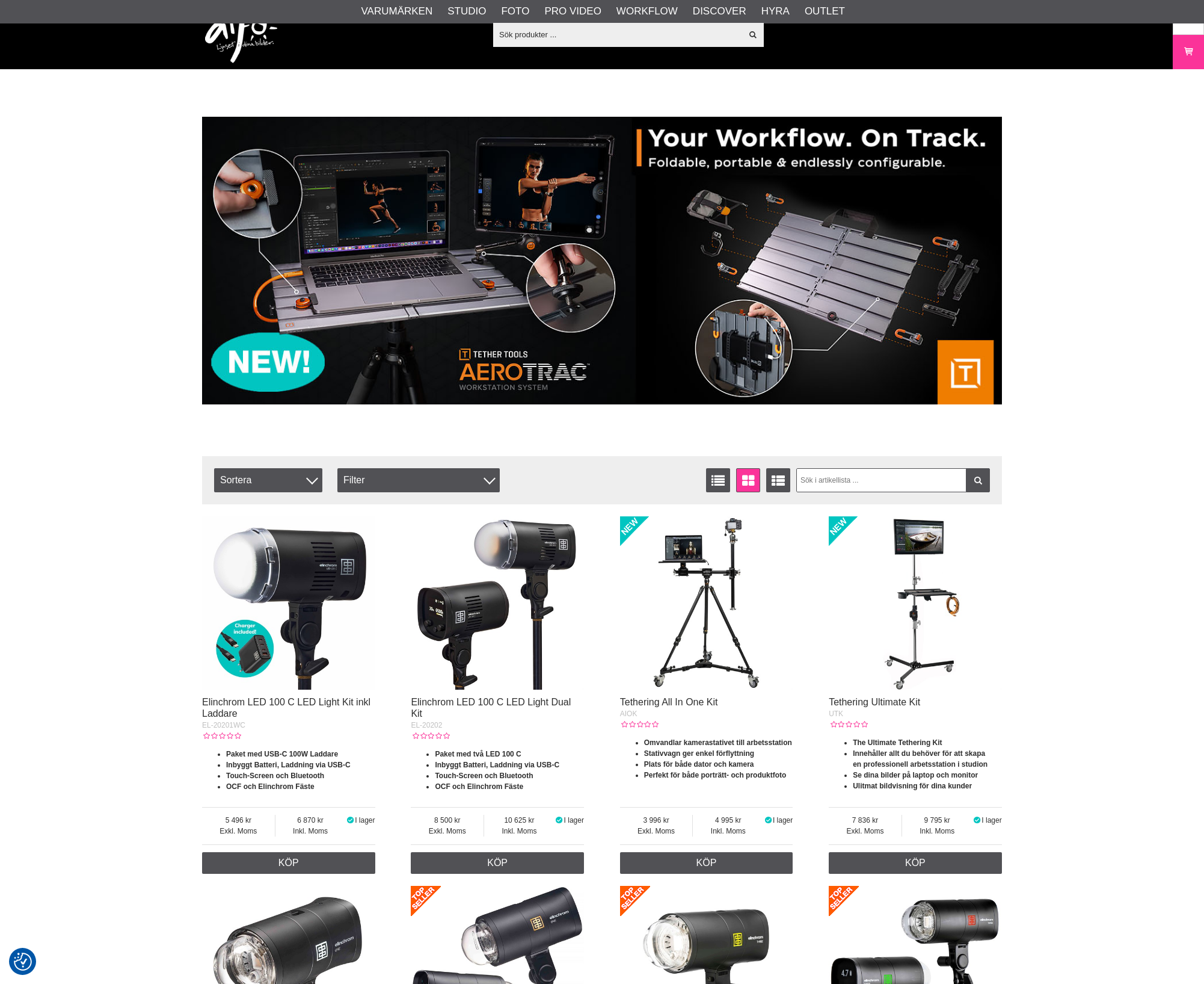
scroll to position [225, 0]
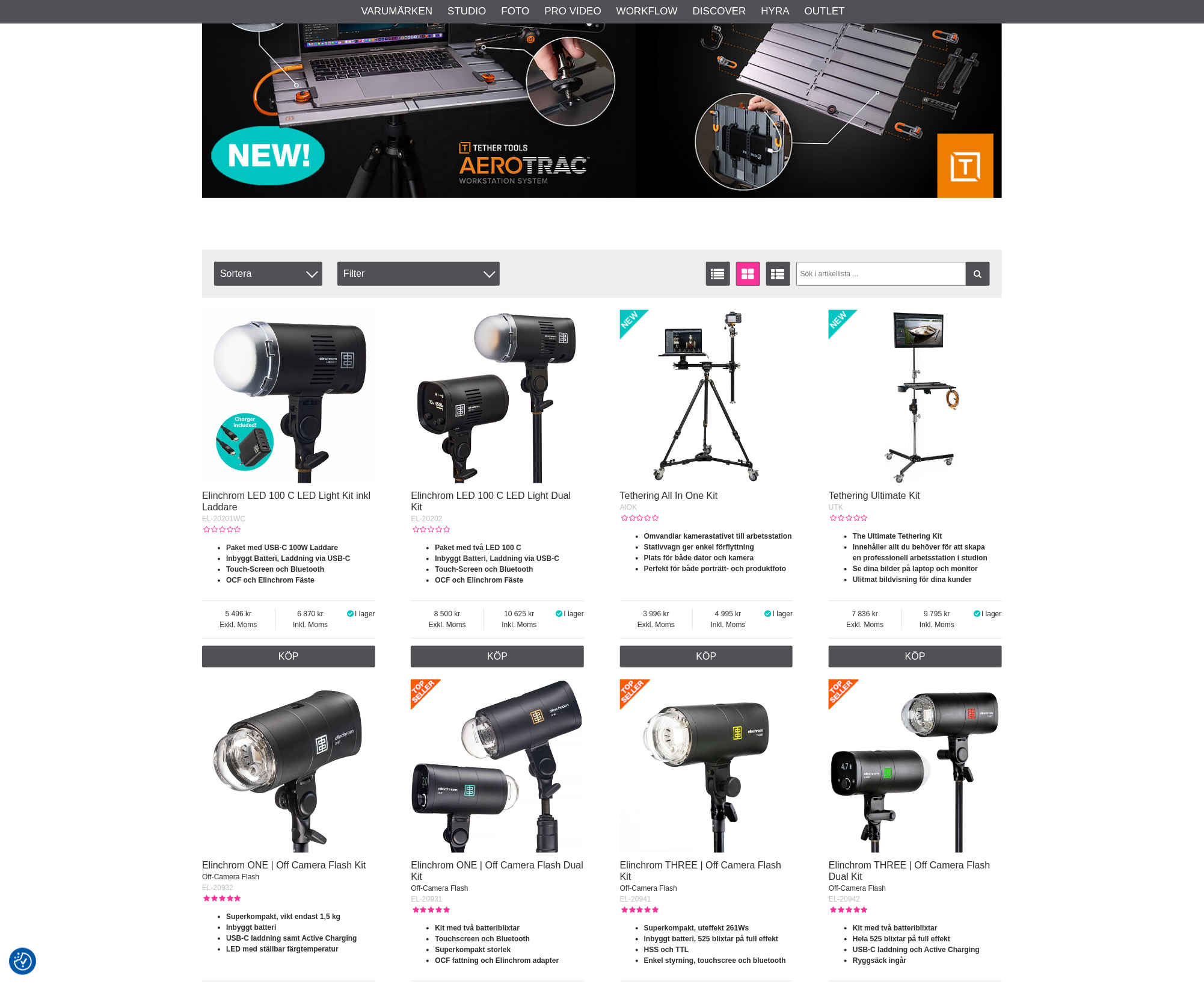
scroll to position [225, 0]
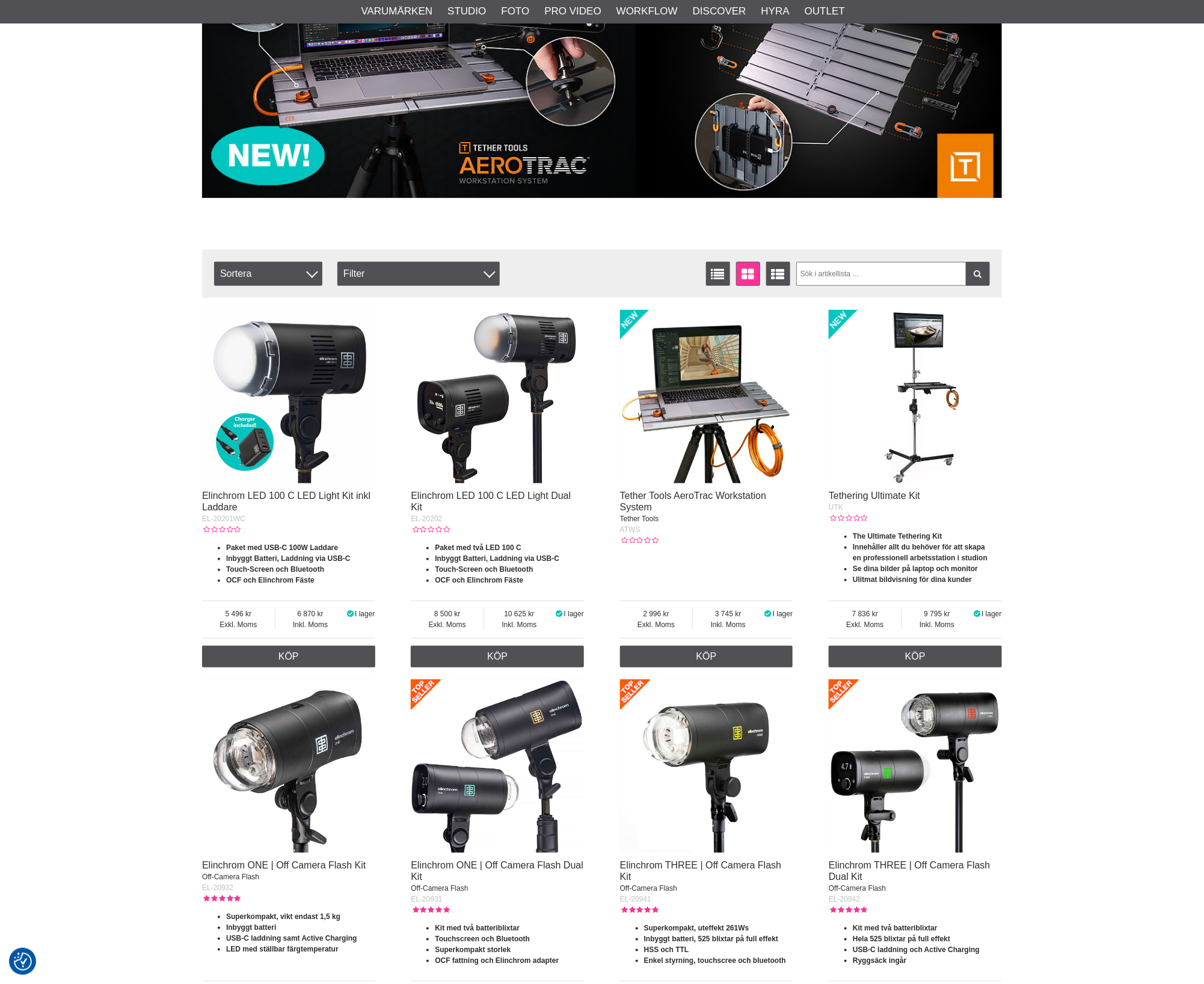
scroll to position [225, 0]
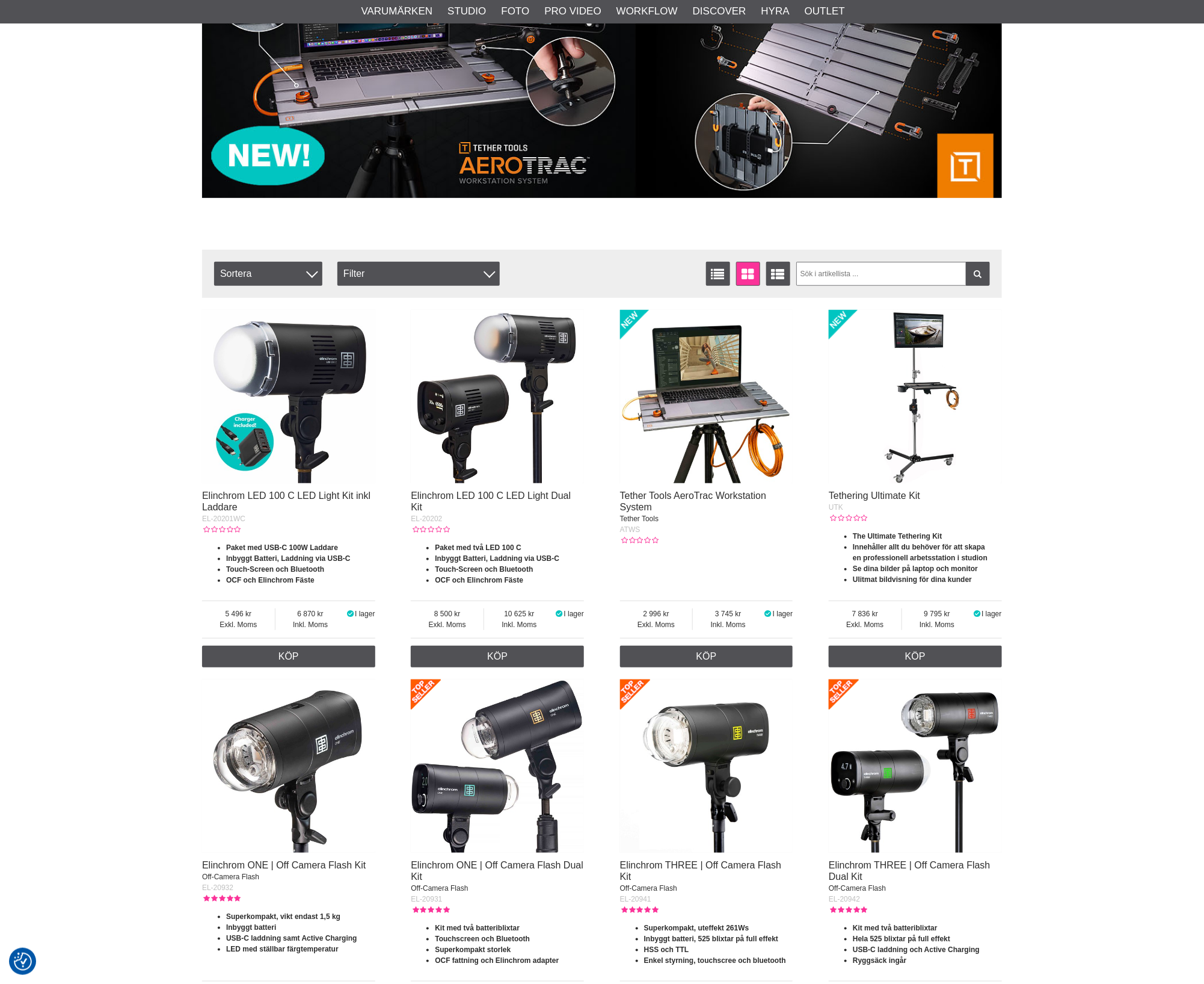
scroll to position [225, 0]
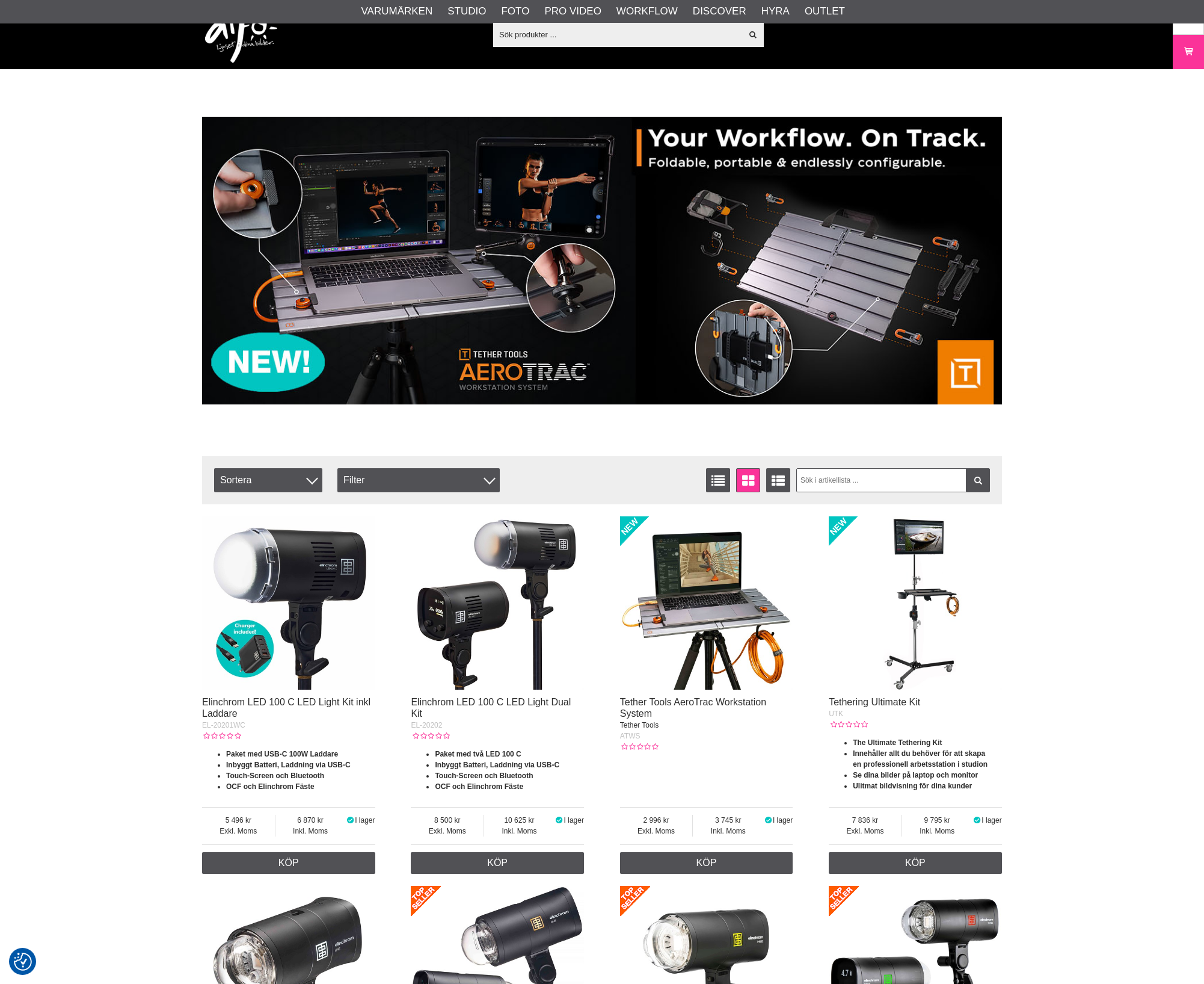
scroll to position [225, 0]
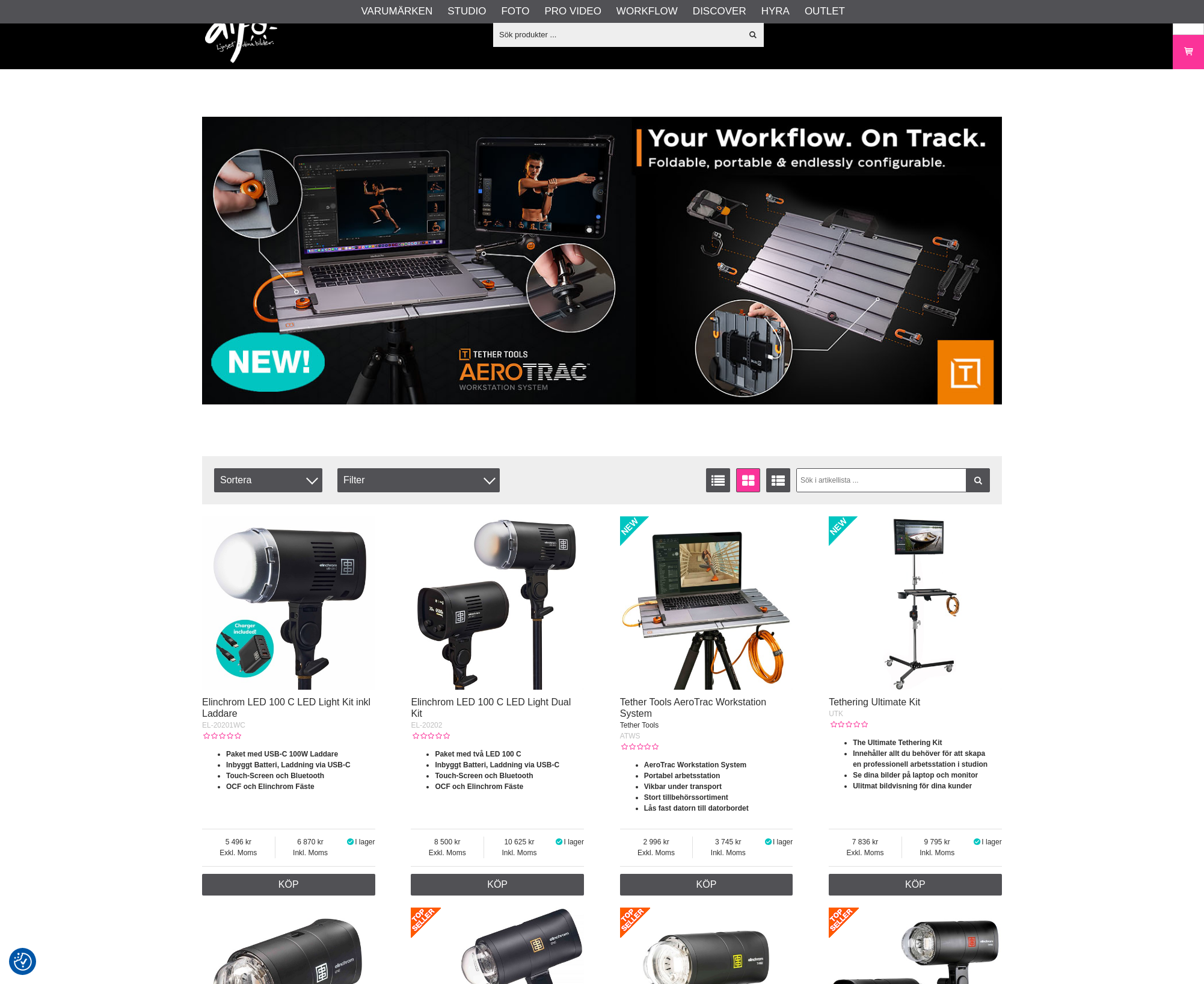
scroll to position [225, 0]
